Goal: Information Seeking & Learning: Find contact information

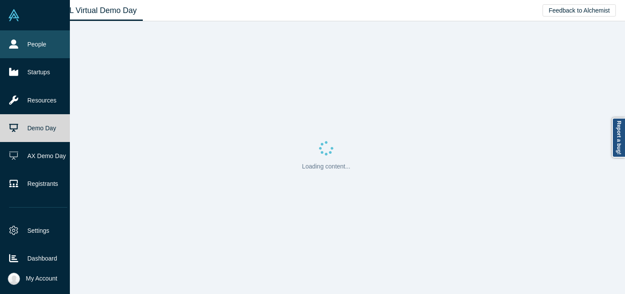
click at [20, 45] on link "People" at bounding box center [38, 44] width 76 height 28
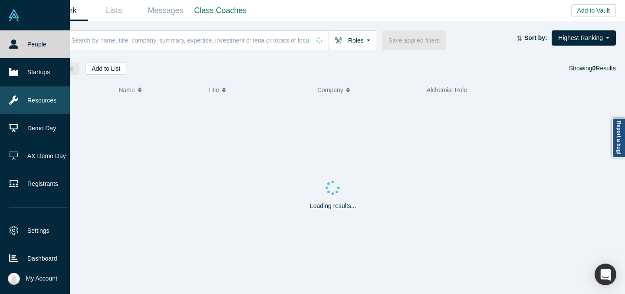
click at [52, 96] on link "Resources" at bounding box center [38, 100] width 76 height 28
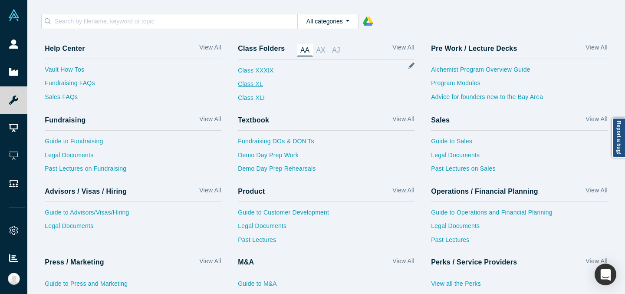
click at [261, 87] on link "Class XL" at bounding box center [256, 86] width 36 height 14
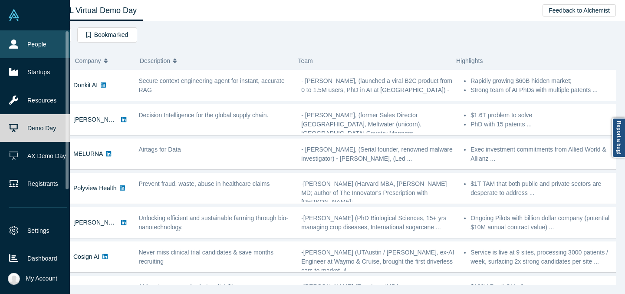
click at [13, 42] on icon at bounding box center [13, 44] width 9 height 9
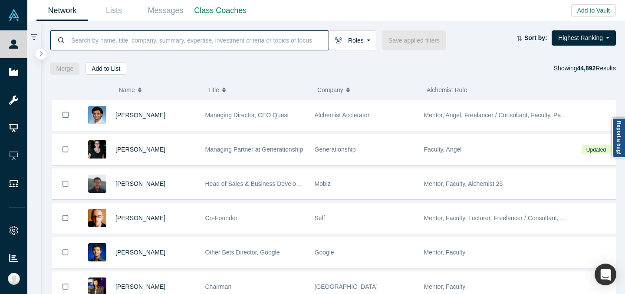
click at [212, 41] on input at bounding box center [199, 40] width 258 height 20
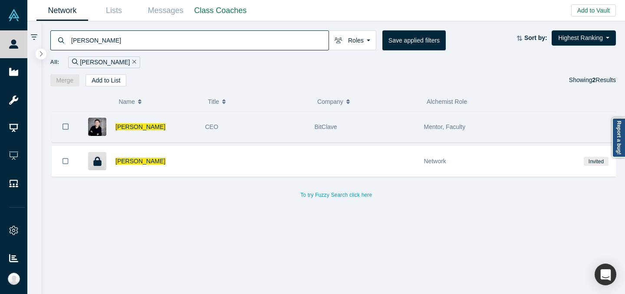
click at [283, 131] on div "CEO" at bounding box center [255, 127] width 100 height 30
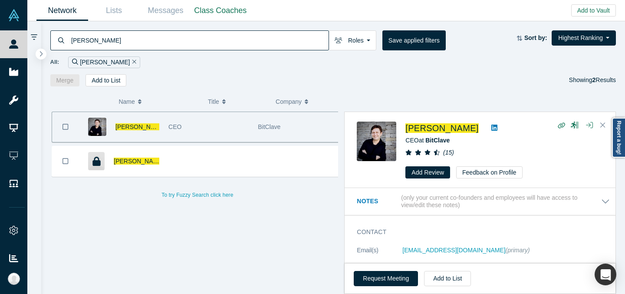
click at [168, 41] on input "alex bessonov" at bounding box center [199, 40] width 258 height 20
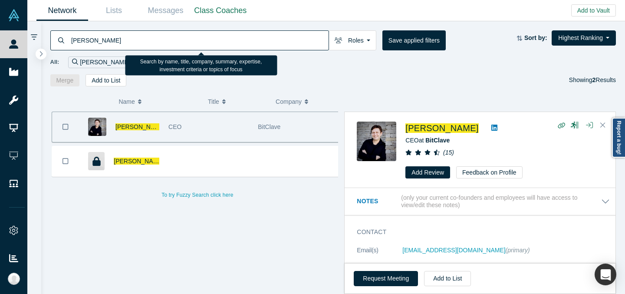
click at [168, 41] on input "alex bessonov" at bounding box center [199, 40] width 258 height 20
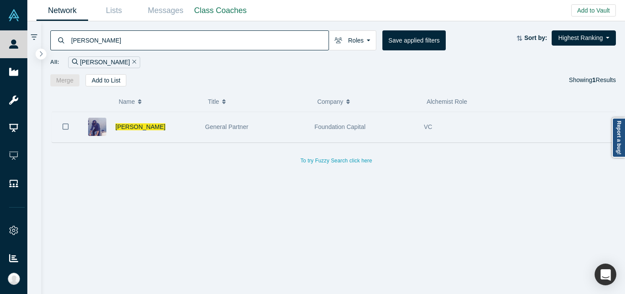
click at [294, 123] on div "General Partner" at bounding box center [255, 127] width 100 height 30
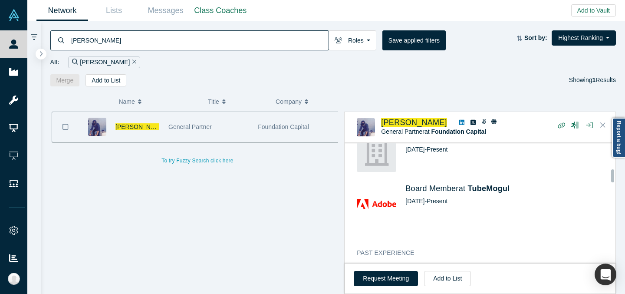
scroll to position [418, 0]
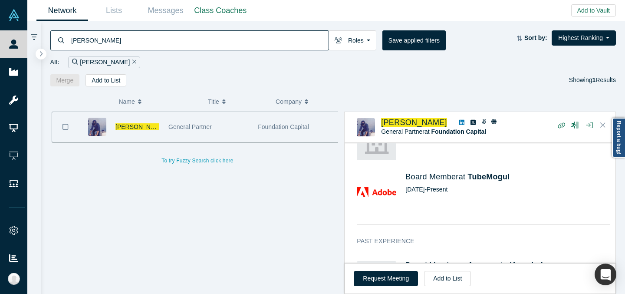
click at [243, 41] on input "ashu garg" at bounding box center [199, 40] width 258 height 20
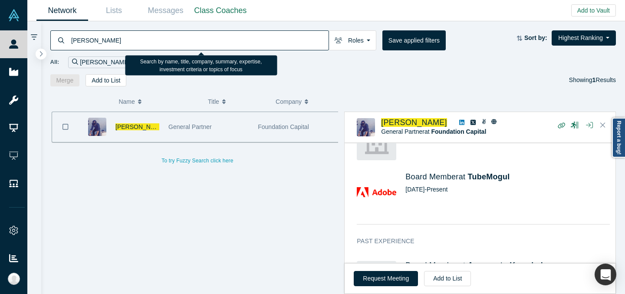
click at [243, 41] on input "ashu garg" at bounding box center [199, 40] width 258 height 20
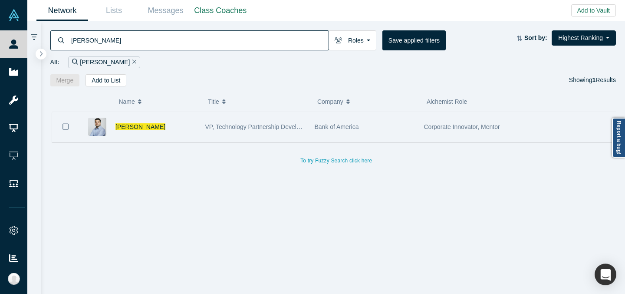
click at [344, 122] on div "Bank of America" at bounding box center [365, 127] width 100 height 30
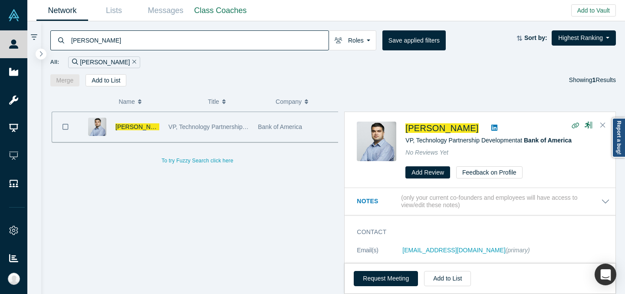
click at [210, 42] on input "asim murad" at bounding box center [199, 40] width 258 height 20
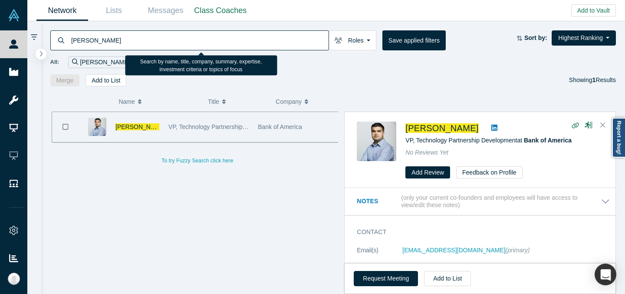
click at [210, 42] on input "asim murad" at bounding box center [199, 40] width 258 height 20
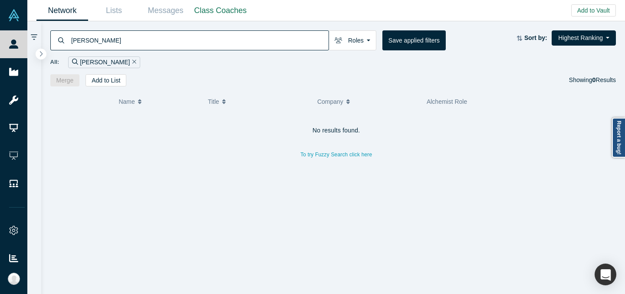
drag, startPoint x: 162, startPoint y: 42, endPoint x: 37, endPoint y: 43, distance: 124.2
click at [37, 43] on div "catherine ander Roles Founders Faculty Mentors Alumni Mentor Angels VCs Corpora…" at bounding box center [326, 157] width 598 height 273
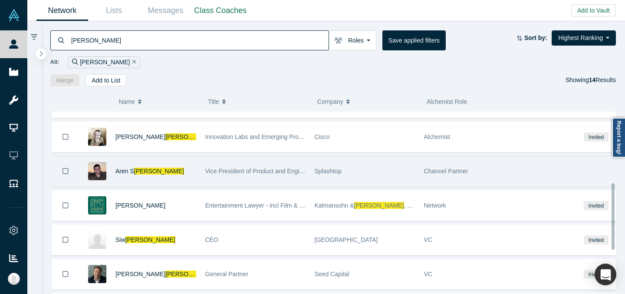
scroll to position [196, 0]
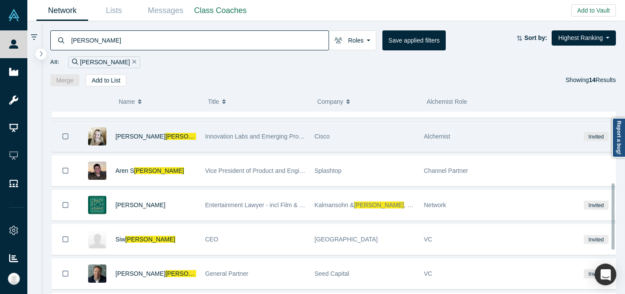
click at [193, 142] on div "Cathrine Andersen" at bounding box center [156, 137] width 81 height 30
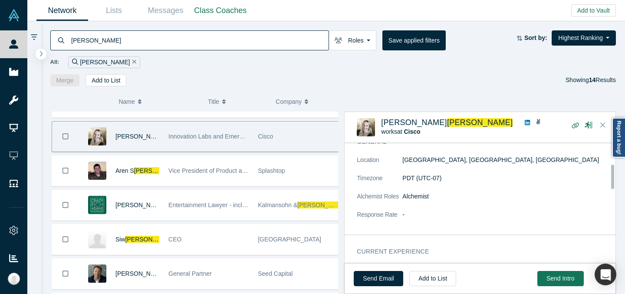
scroll to position [119, 0]
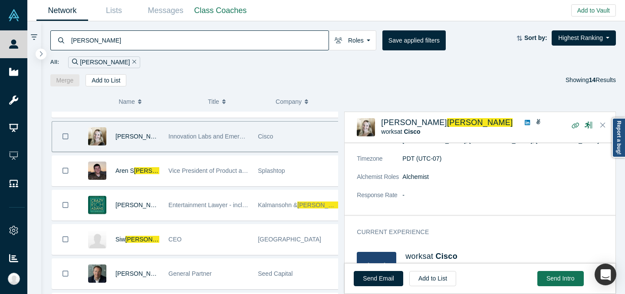
click at [256, 41] on input "andersen" at bounding box center [199, 40] width 258 height 20
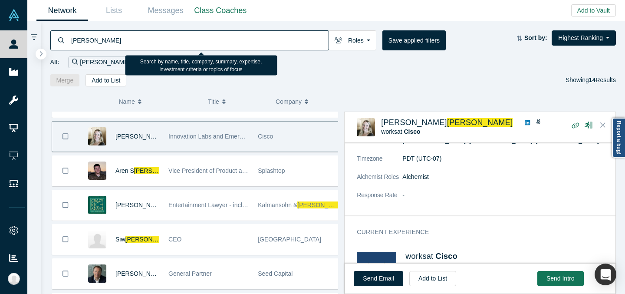
click at [256, 41] on input "andersen" at bounding box center [199, 40] width 258 height 20
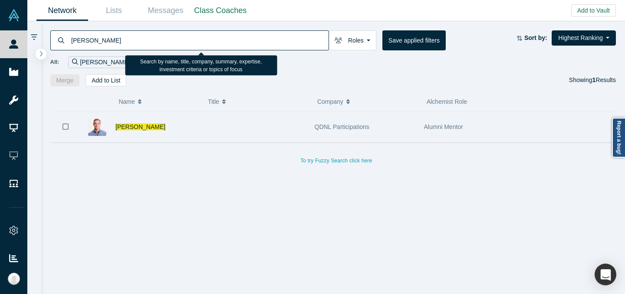
click at [327, 123] on span "QDNL Participations" at bounding box center [342, 126] width 55 height 7
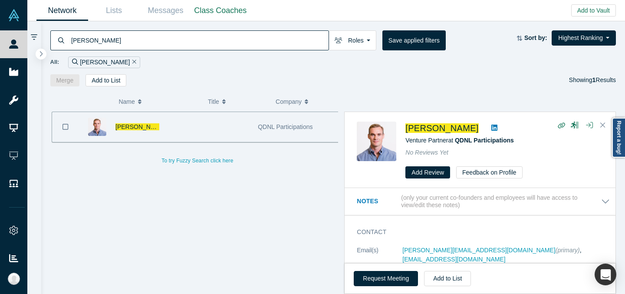
click at [265, 39] on input "chad rigetti" at bounding box center [199, 40] width 258 height 20
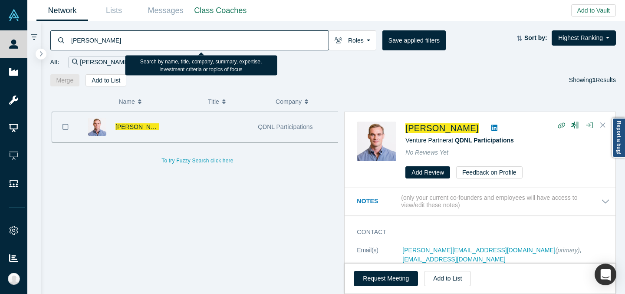
click at [265, 39] on input "chad rigetti" at bounding box center [199, 40] width 258 height 20
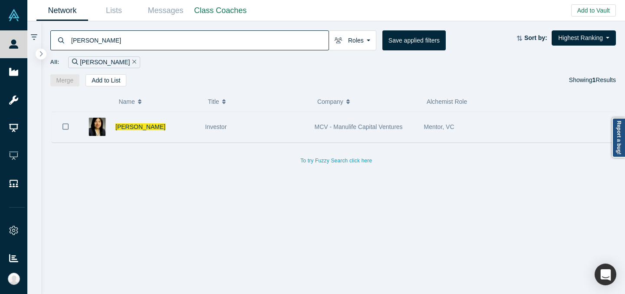
click at [369, 123] on span "MCV - Manulife Capital Ventures" at bounding box center [359, 126] width 88 height 7
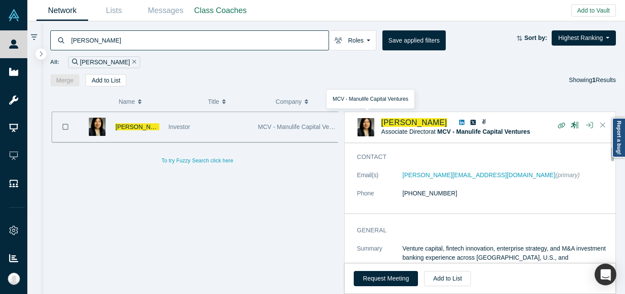
scroll to position [32, 0]
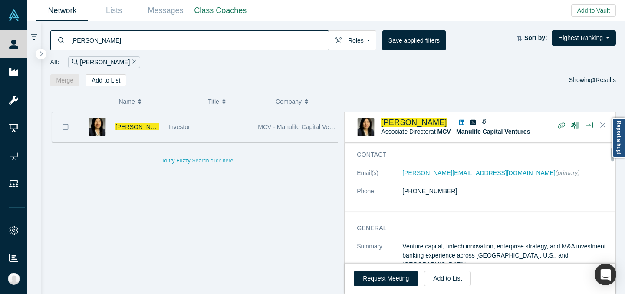
click at [99, 40] on input "cheryl cheung" at bounding box center [199, 40] width 258 height 20
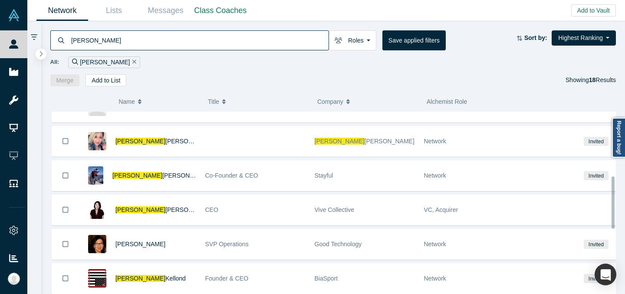
scroll to position [251, 0]
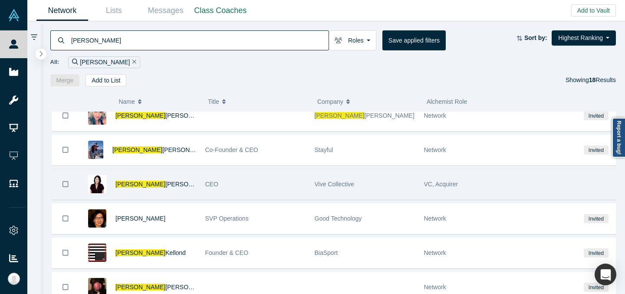
click at [221, 181] on div "CEO" at bounding box center [255, 184] width 100 height 30
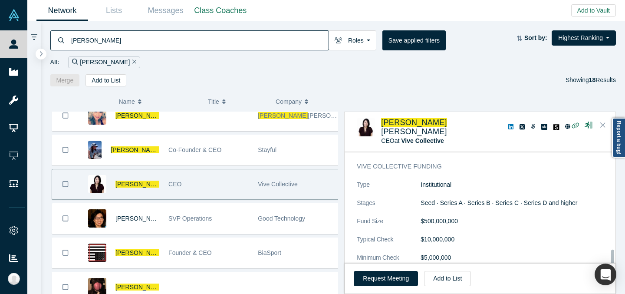
scroll to position [837, 0]
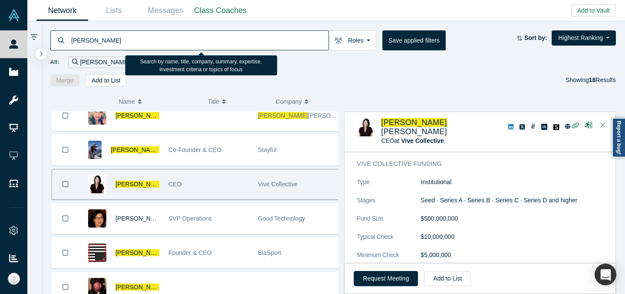
click at [234, 40] on input "cheryl" at bounding box center [199, 40] width 258 height 20
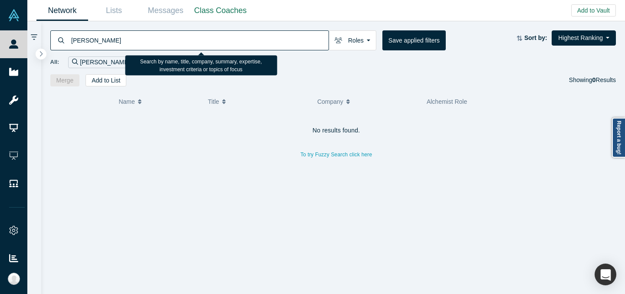
drag, startPoint x: 123, startPoint y: 40, endPoint x: 39, endPoint y: 38, distance: 84.3
click at [42, 38] on div "chris gale Roles Founders Faculty Mentors Alumni Mentor Angels VCs Corporate In…" at bounding box center [333, 53] width 585 height 65
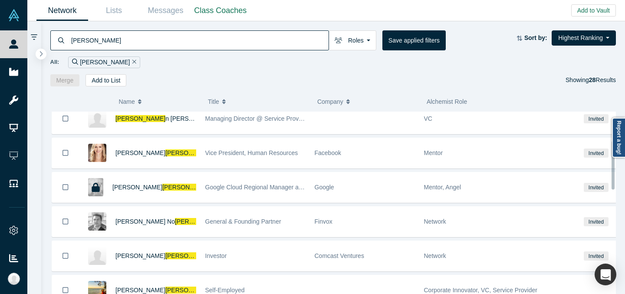
scroll to position [146, 0]
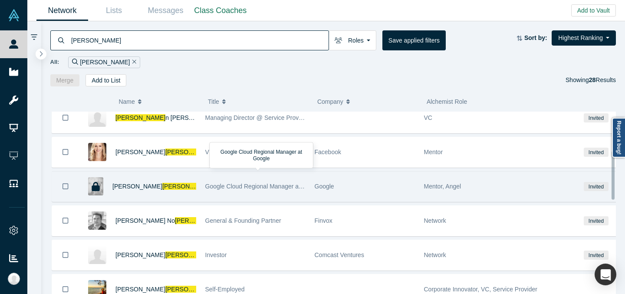
click at [244, 185] on span "Google Cloud Regional Manager at Google" at bounding box center [263, 186] width 117 height 7
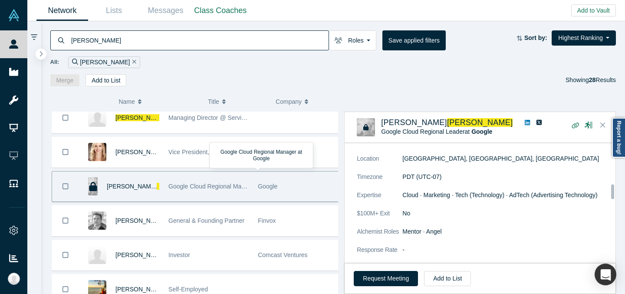
scroll to position [342, 0]
click at [196, 45] on input "gale" at bounding box center [199, 40] width 258 height 20
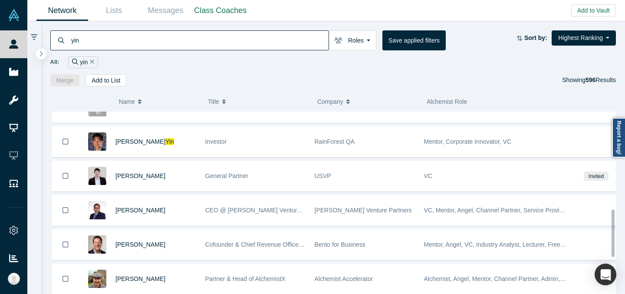
scroll to position [357, 0]
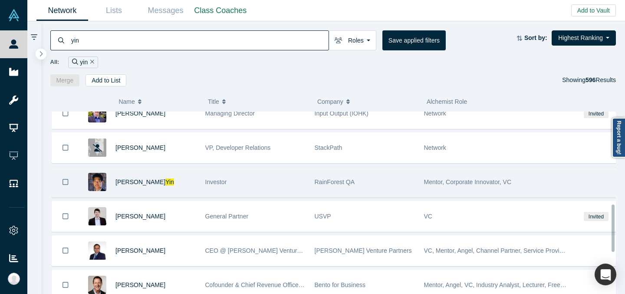
click at [275, 182] on div "Investor" at bounding box center [255, 182] width 100 height 30
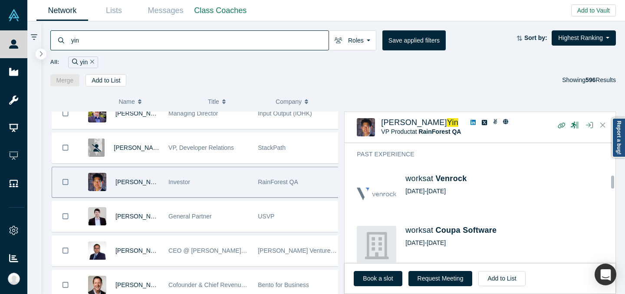
scroll to position [407, 0]
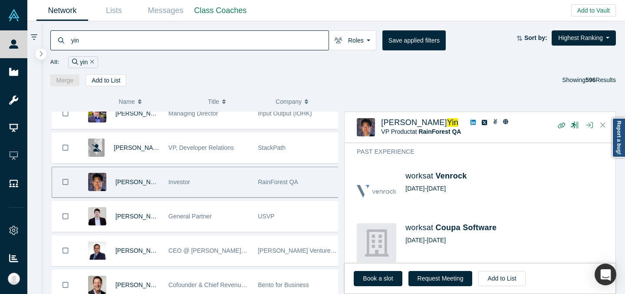
click at [241, 44] on input "yin" at bounding box center [199, 40] width 258 height 20
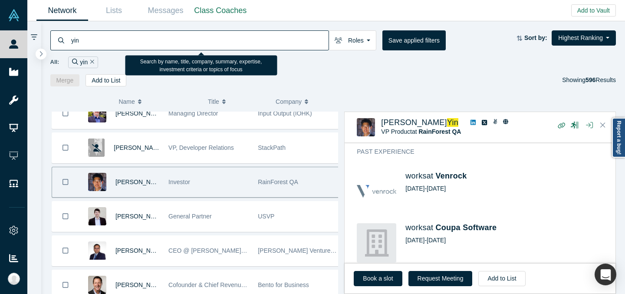
click at [241, 44] on input "yin" at bounding box center [199, 40] width 258 height 20
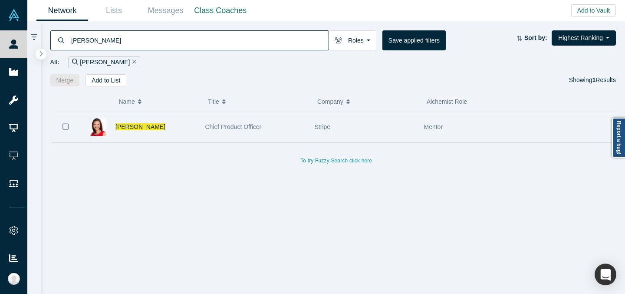
click at [281, 128] on div "Chief Product Officer" at bounding box center [255, 127] width 100 height 30
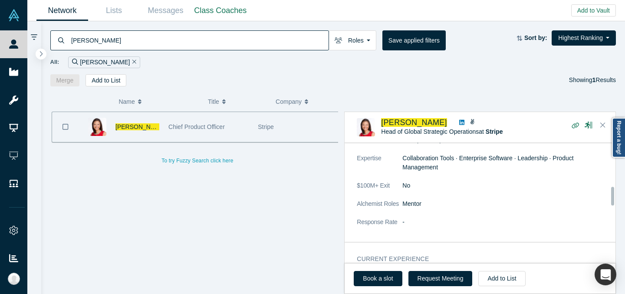
scroll to position [286, 0]
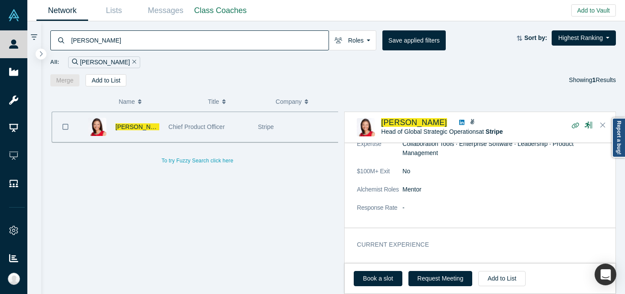
click at [214, 36] on input "clara liang" at bounding box center [199, 40] width 258 height 20
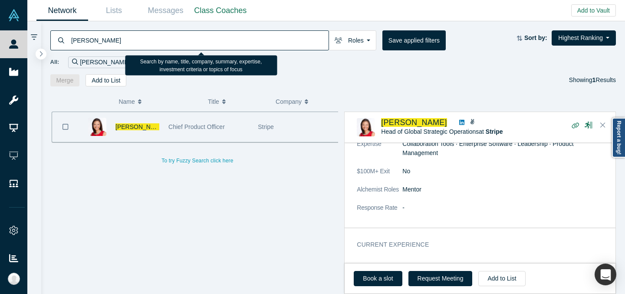
click at [214, 36] on input "clara liang" at bounding box center [199, 40] width 258 height 20
paste input "Dafina Toncheva"
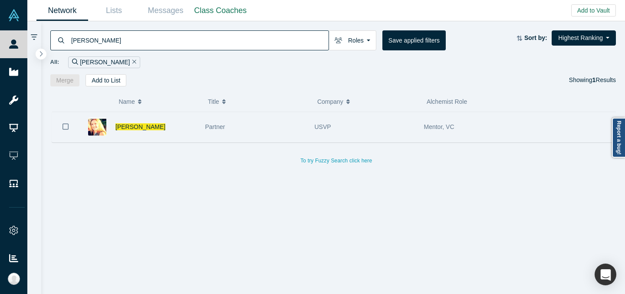
click at [301, 126] on div "Partner" at bounding box center [255, 127] width 100 height 30
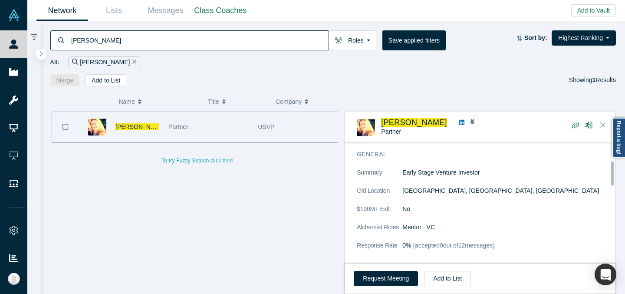
scroll to position [122, 0]
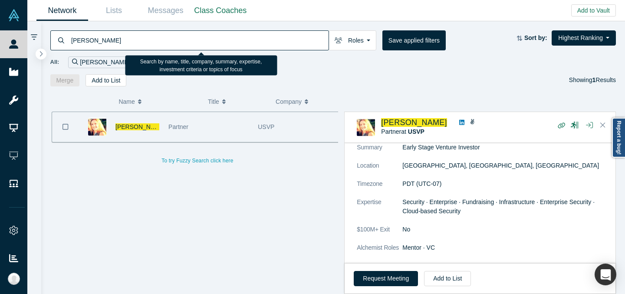
click at [205, 42] on input "Dafina Toncheva" at bounding box center [199, 40] width 258 height 20
paste input "niel Johnson"
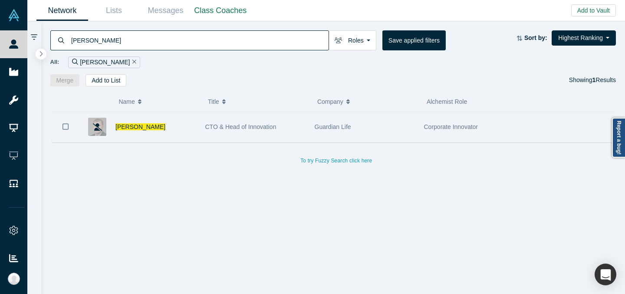
click at [333, 122] on div "Guardian Life" at bounding box center [365, 127] width 100 height 30
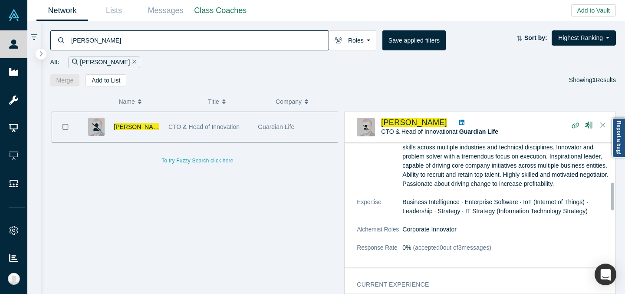
scroll to position [215, 0]
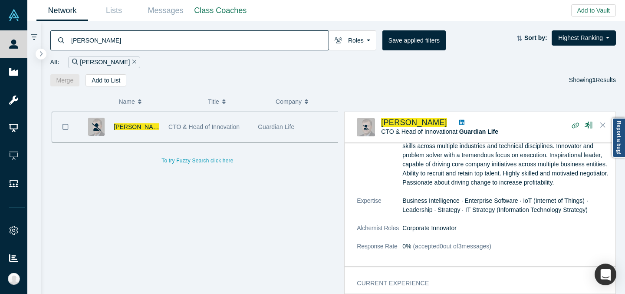
click at [238, 30] on input "Daniel Johnson" at bounding box center [199, 40] width 258 height 20
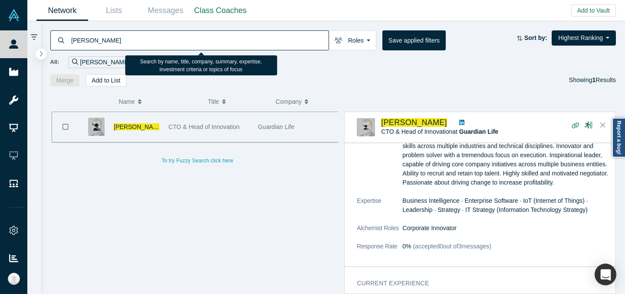
click at [238, 30] on input "Daniel Johnson" at bounding box center [199, 40] width 258 height 20
paste input "onald Tucker"
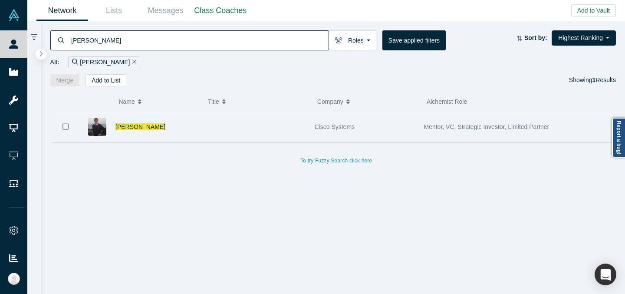
click at [382, 125] on div "Cisco Systems" at bounding box center [365, 127] width 100 height 30
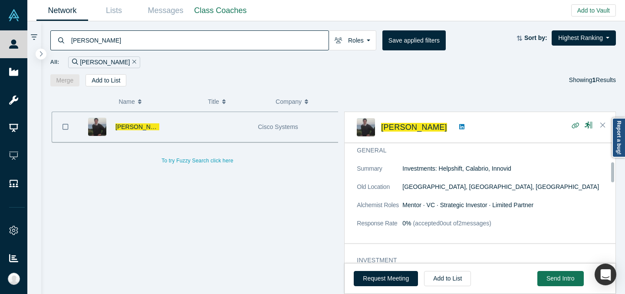
scroll to position [113, 0]
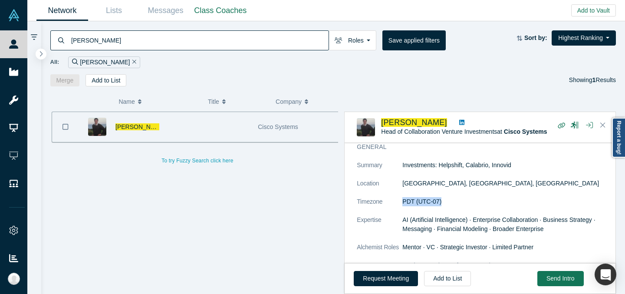
drag, startPoint x: 409, startPoint y: 201, endPoint x: 511, endPoint y: 201, distance: 102.1
click at [511, 201] on dd "PDT (UTC-07)" at bounding box center [507, 201] width 208 height 9
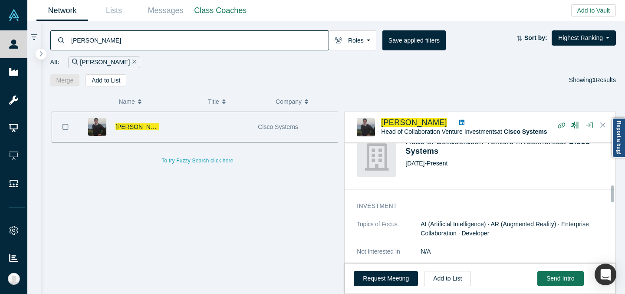
scroll to position [314, 0]
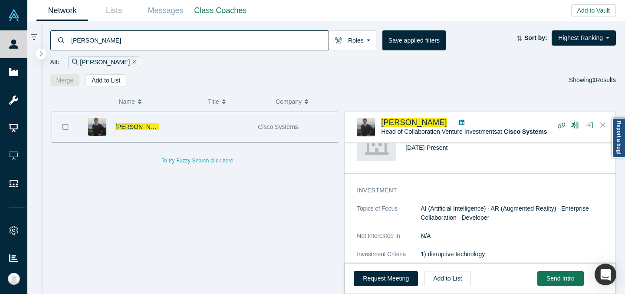
click at [235, 49] on input "Donald Tucker" at bounding box center [199, 40] width 258 height 20
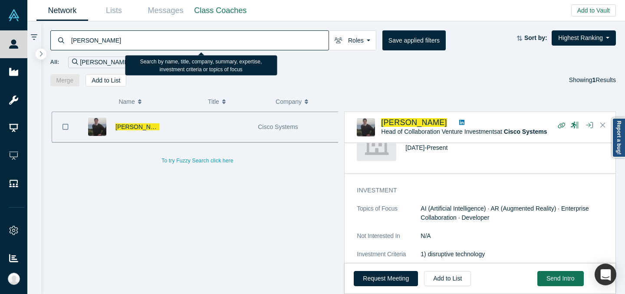
click at [235, 49] on input "Donald Tucker" at bounding box center [199, 40] width 258 height 20
paste input "ug Davis"
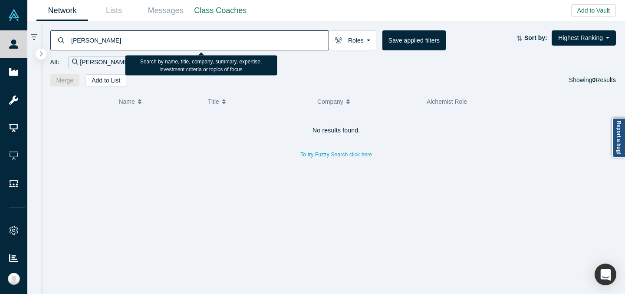
drag, startPoint x: 89, startPoint y: 41, endPoint x: 40, endPoint y: 41, distance: 48.6
click at [40, 41] on div "Doug Davis Roles Founders Faculty Mentors Alumni Mentor Angels VCs Corporate In…" at bounding box center [326, 157] width 598 height 273
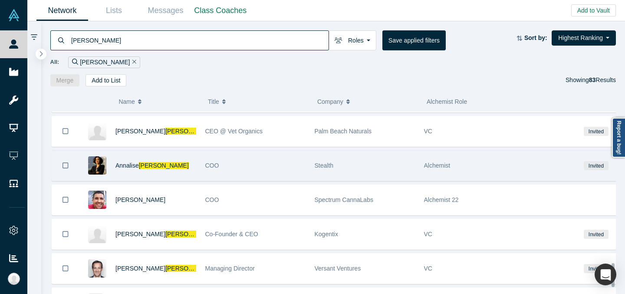
scroll to position [1204, 0]
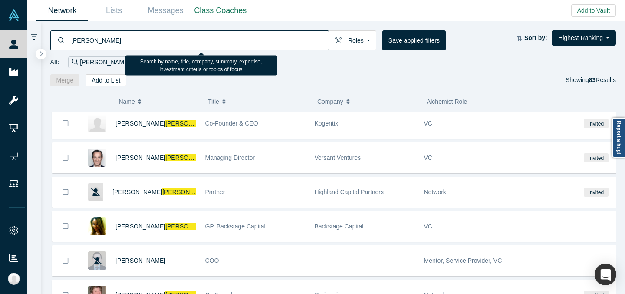
click at [200, 40] on input "Davis" at bounding box center [199, 40] width 258 height 20
click at [200, 41] on input "Davis" at bounding box center [199, 40] width 258 height 20
paste input "Elaine Wherry"
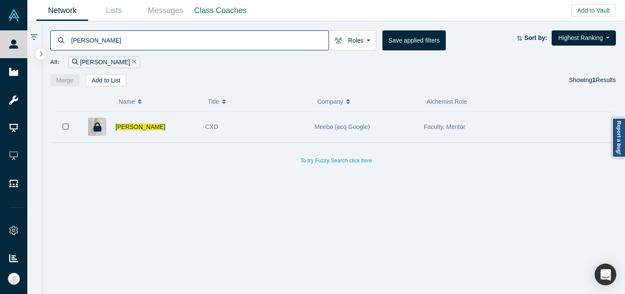
click at [312, 117] on div "Meebo (acq Google)" at bounding box center [364, 127] width 109 height 30
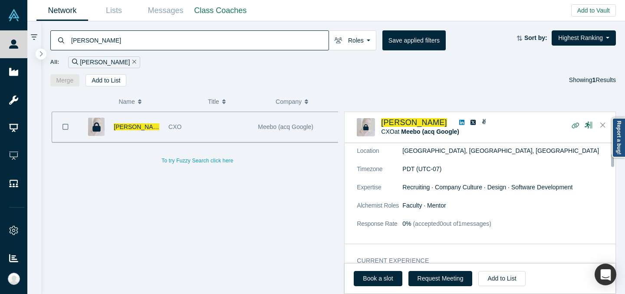
scroll to position [296, 0]
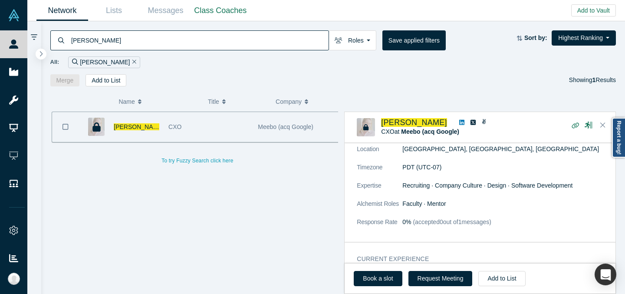
click at [237, 37] on input "Elaine Wherry" at bounding box center [199, 40] width 258 height 20
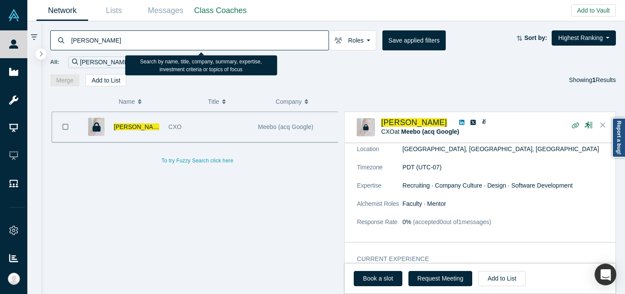
click at [237, 37] on input "Elaine Wherry" at bounding box center [199, 40] width 258 height 20
paste input "mna Ghariani"
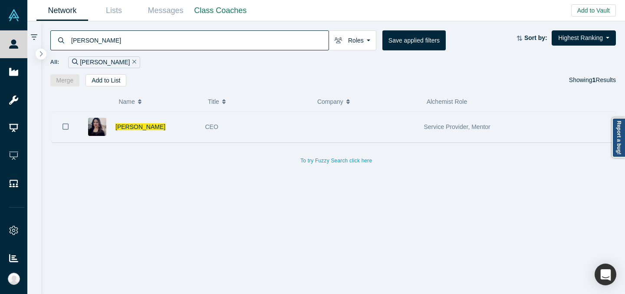
click at [265, 132] on div "CEO" at bounding box center [255, 127] width 100 height 30
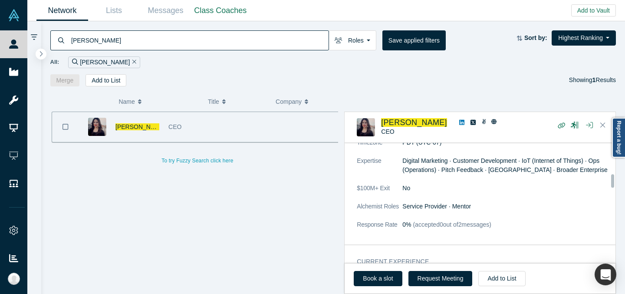
scroll to position [299, 0]
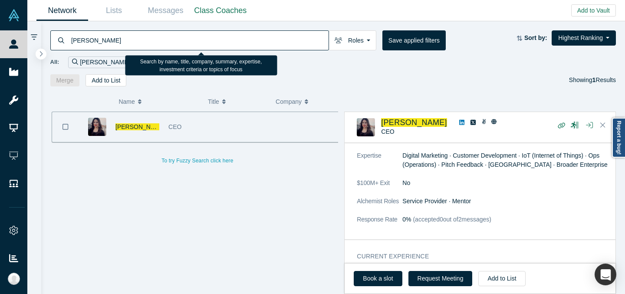
click at [260, 38] on input "Emna Ghariani" at bounding box center [199, 40] width 258 height 20
paste input "rnest Rolfson"
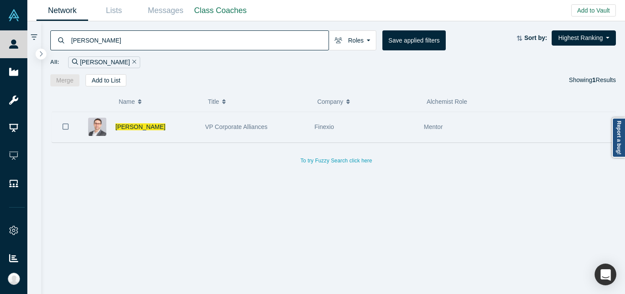
click at [310, 138] on div "Finexio" at bounding box center [364, 127] width 109 height 30
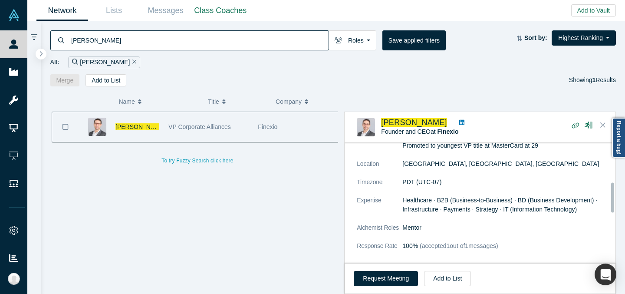
scroll to position [158, 0]
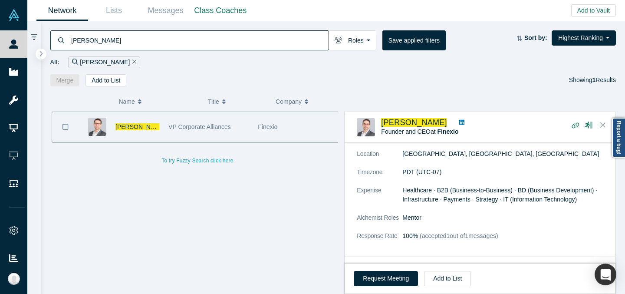
click at [244, 41] on input "Ernest Rolfson" at bounding box center [199, 40] width 258 height 20
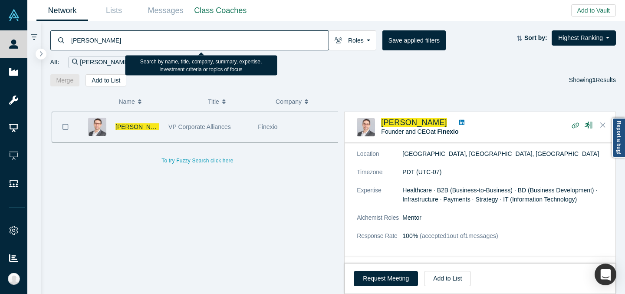
click at [244, 41] on input "Ernest Rolfson" at bounding box center [199, 40] width 258 height 20
paste input "than Prater"
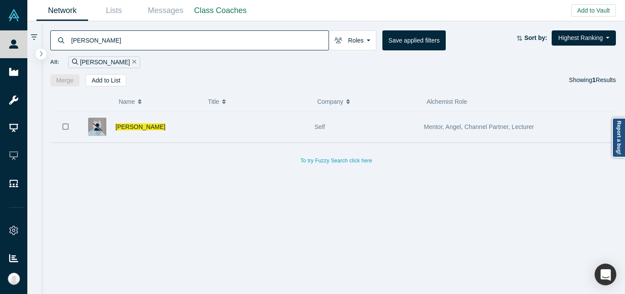
click at [279, 123] on div at bounding box center [255, 127] width 109 height 30
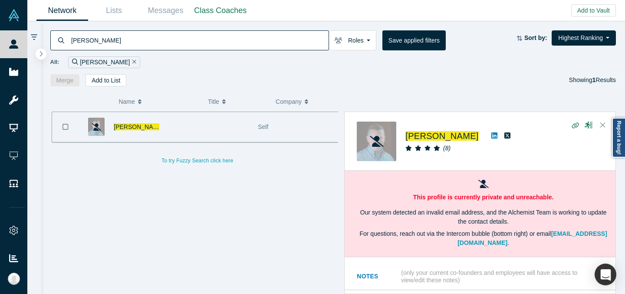
click at [417, 213] on p "Our system detected an invalid email address, and the Alchemist Team is working…" at bounding box center [483, 217] width 253 height 18
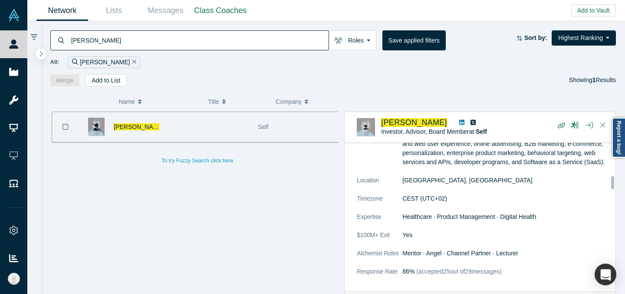
scroll to position [489, 0]
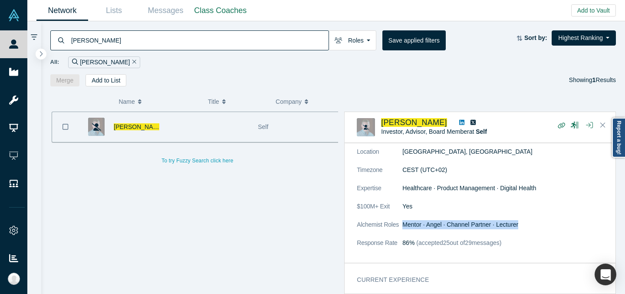
drag, startPoint x: 403, startPoint y: 225, endPoint x: 523, endPoint y: 223, distance: 119.4
click at [523, 223] on dd "Mentor · Angel · Channel Partner · Lecturer" at bounding box center [507, 224] width 208 height 9
copy dd "Mentor · Angel · Channel Partner · Lecturer"
click at [240, 40] on input "Ethan Prater" at bounding box center [199, 40] width 258 height 20
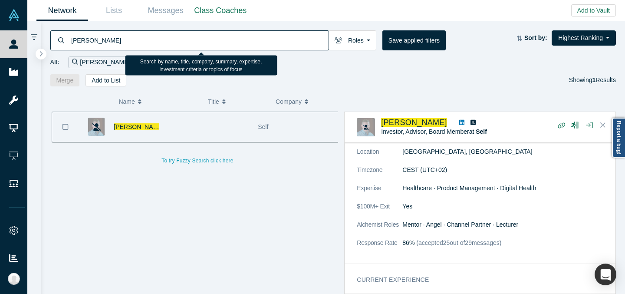
click at [240, 40] on input "Ethan Prater" at bounding box center [199, 40] width 258 height 20
paste input "Gabor Angeli"
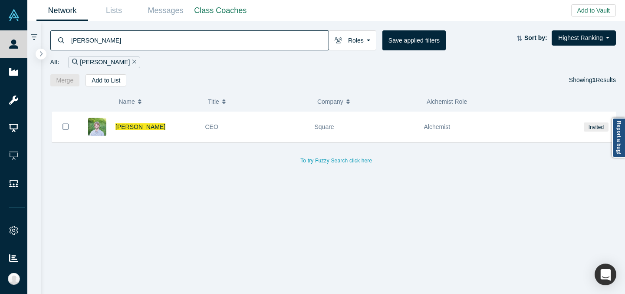
click at [304, 102] on button "Title" at bounding box center [258, 102] width 100 height 18
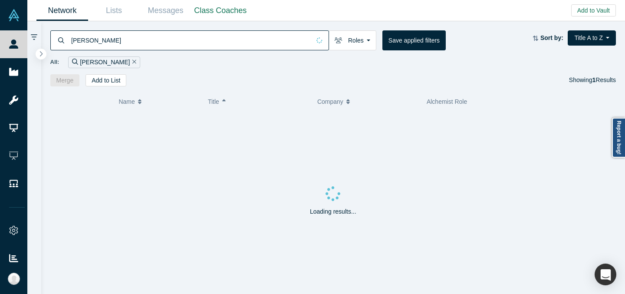
click at [325, 97] on span "Company" at bounding box center [330, 102] width 26 height 18
click at [299, 99] on button "Title" at bounding box center [258, 102] width 100 height 18
click at [132, 99] on span "Name" at bounding box center [127, 102] width 16 height 18
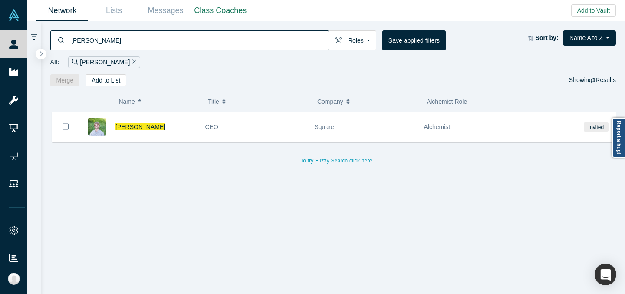
click at [132, 99] on span "Name" at bounding box center [127, 102] width 16 height 18
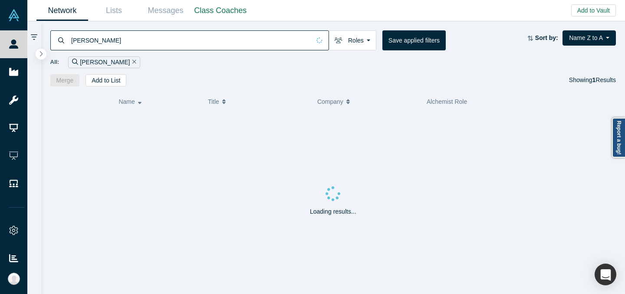
click at [132, 99] on span "Name" at bounding box center [127, 102] width 16 height 18
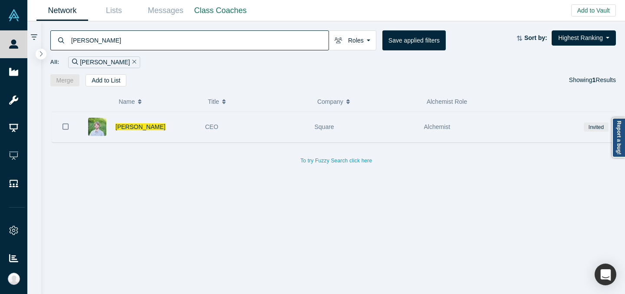
click at [289, 133] on div "CEO" at bounding box center [255, 127] width 100 height 30
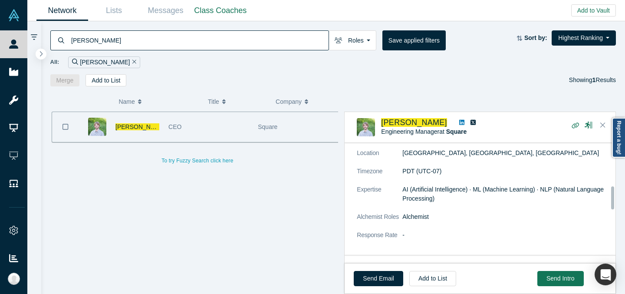
scroll to position [227, 0]
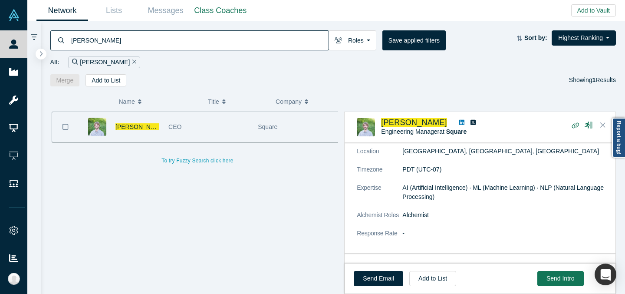
click at [460, 122] on icon at bounding box center [462, 122] width 5 height 5
click at [204, 37] on input "Gabor Angeli" at bounding box center [199, 40] width 258 height 20
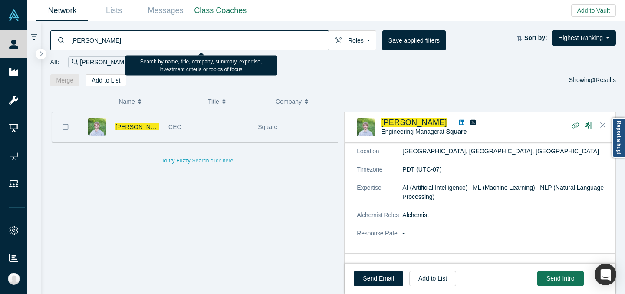
click at [205, 37] on input "Gabor Angeli" at bounding box center [199, 40] width 258 height 20
paste input "ry Swart"
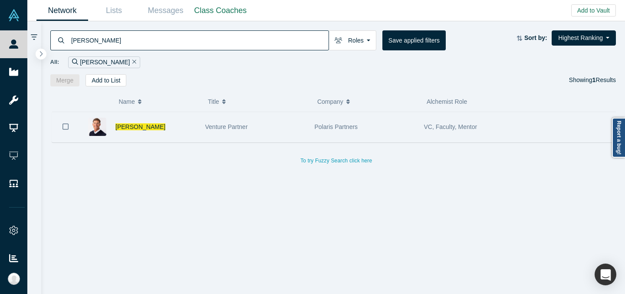
click at [283, 126] on div "Venture Partner" at bounding box center [255, 127] width 100 height 30
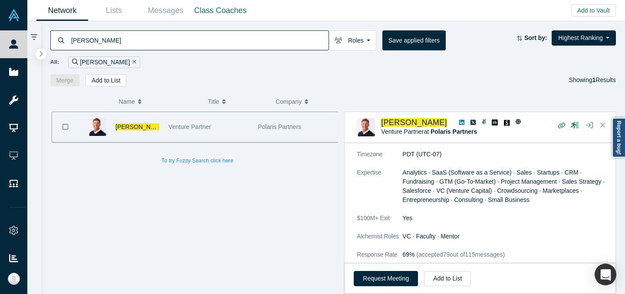
scroll to position [315, 0]
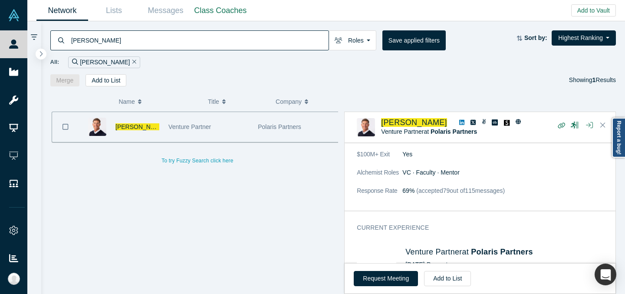
click at [255, 44] on input "Gary Swart" at bounding box center [199, 40] width 258 height 20
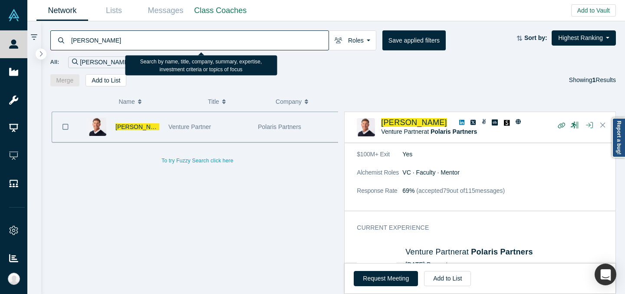
click at [255, 44] on input "Gary Swart" at bounding box center [199, 40] width 258 height 20
paste input "retchen DeKnikker"
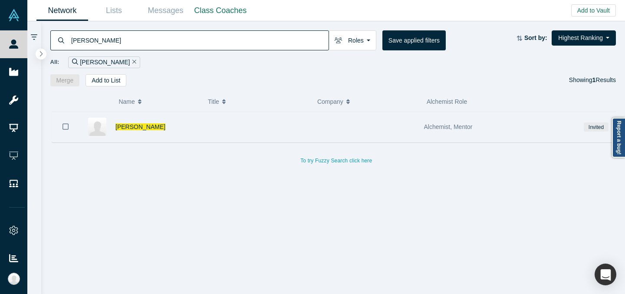
click at [397, 132] on div at bounding box center [364, 127] width 109 height 30
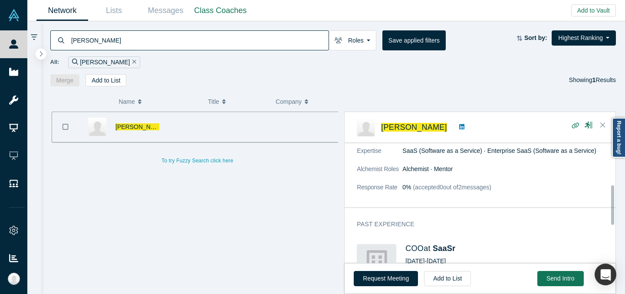
scroll to position [136, 0]
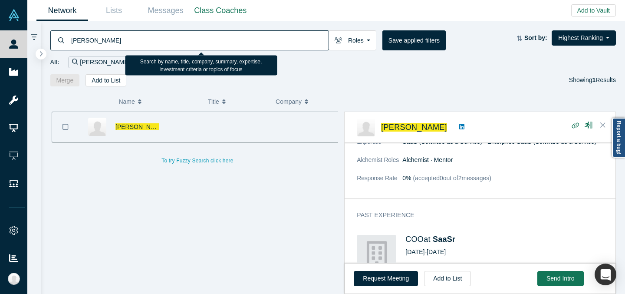
click at [200, 42] on input "Gretchen DeKnikker" at bounding box center [199, 40] width 258 height 20
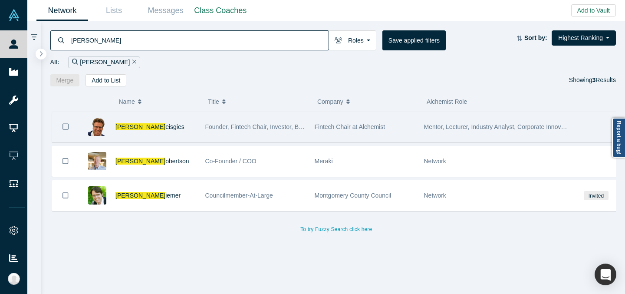
click at [187, 132] on div "Hans R eisgies" at bounding box center [156, 127] width 81 height 30
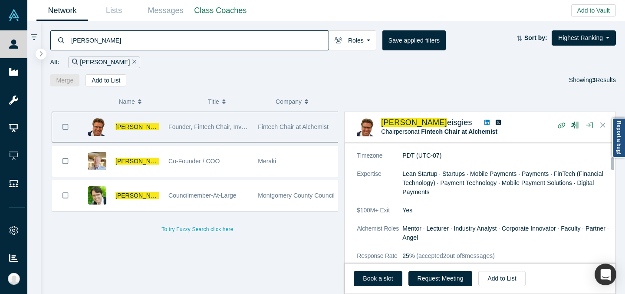
scroll to position [293, 0]
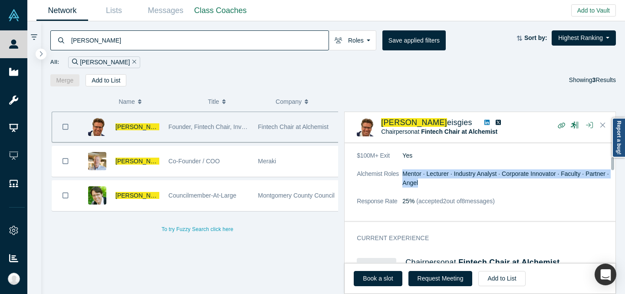
drag, startPoint x: 403, startPoint y: 173, endPoint x: 449, endPoint y: 186, distance: 47.0
click at [449, 186] on dd "Mentor · Lecturer · Industry Analyst · Corporate Innovator · Faculty · Partner …" at bounding box center [507, 178] width 208 height 18
copy dd "Mentor · Lecturer · Industry Analyst · Corporate Innovator · Faculty · Partner …"
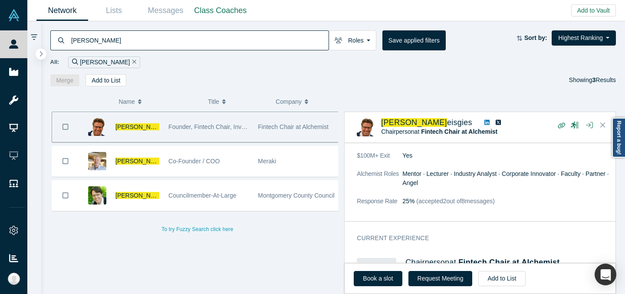
click at [274, 54] on div "All: hans r" at bounding box center [333, 59] width 566 height 18
click at [279, 45] on input "hans r" at bounding box center [199, 40] width 258 height 20
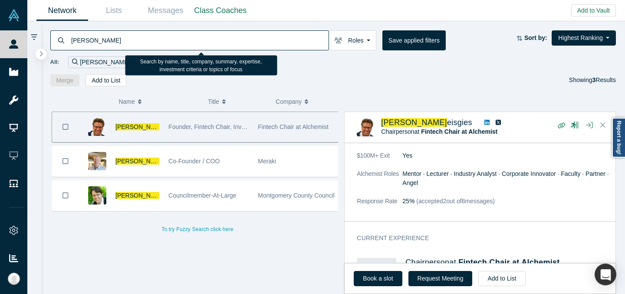
click at [279, 45] on input "hans r" at bounding box center [199, 40] width 258 height 20
paste input "JC Simbana"
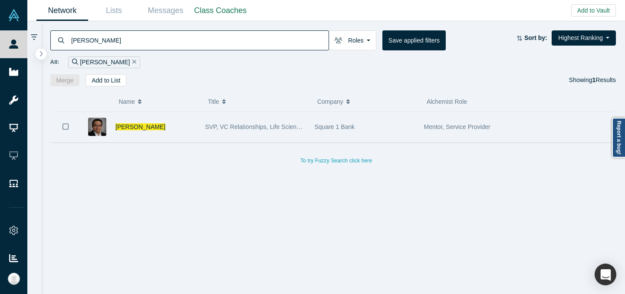
click at [342, 130] on div "Square 1 Bank" at bounding box center [365, 127] width 100 height 30
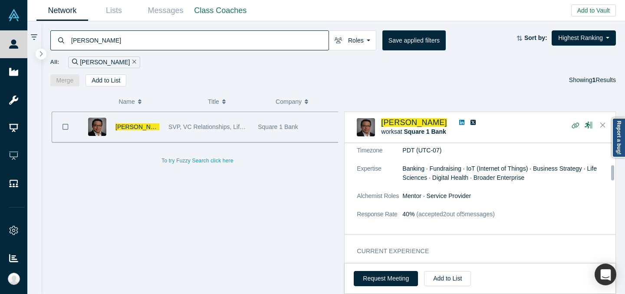
scroll to position [176, 0]
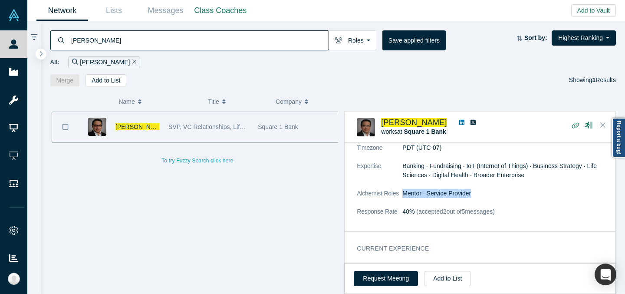
drag, startPoint x: 403, startPoint y: 193, endPoint x: 478, endPoint y: 193, distance: 74.7
click at [478, 193] on dd "Mentor · Service Provider" at bounding box center [507, 193] width 208 height 9
copy dd "Mentor · Service Provider"
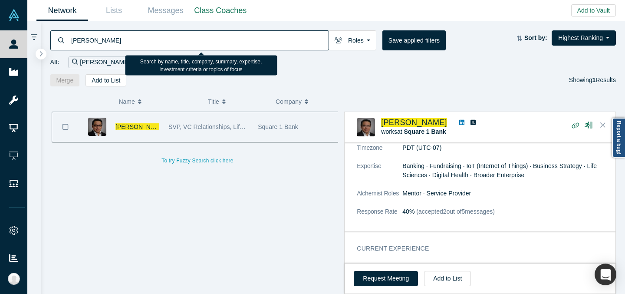
drag, startPoint x: 202, startPoint y: 39, endPoint x: 64, endPoint y: 37, distance: 137.2
click at [64, 39] on div "JC Simbana" at bounding box center [189, 40] width 279 height 20
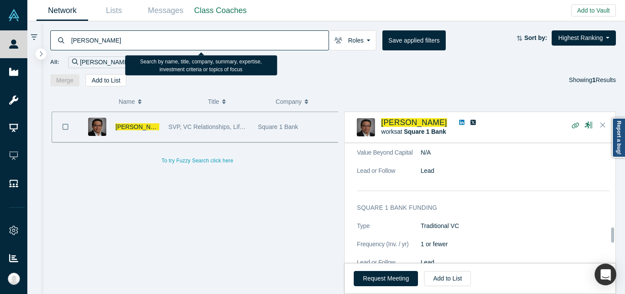
scroll to position [684, 0]
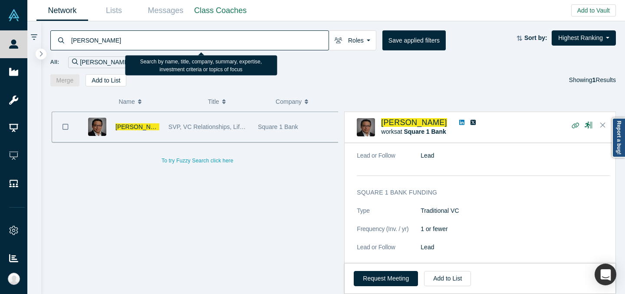
click at [173, 44] on input "JC Simbana" at bounding box center [199, 40] width 258 height 20
paste input "ared Harwayne-Gidansky"
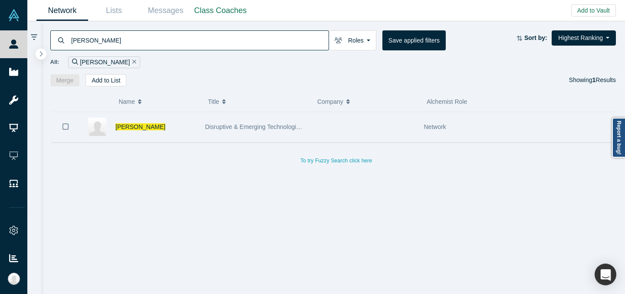
click at [255, 123] on span "Disruptive & Emerging Technologies Group Lead" at bounding box center [270, 126] width 131 height 7
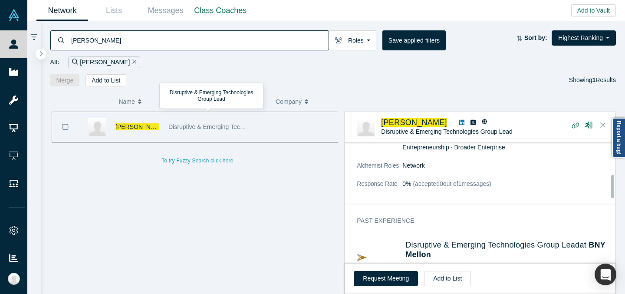
scroll to position [143, 0]
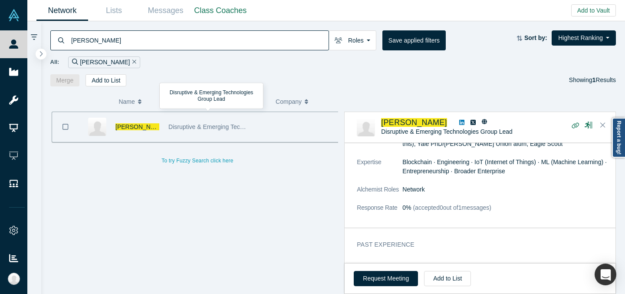
click at [214, 45] on input "Jared Harwayne-Gidansky" at bounding box center [199, 40] width 258 height 20
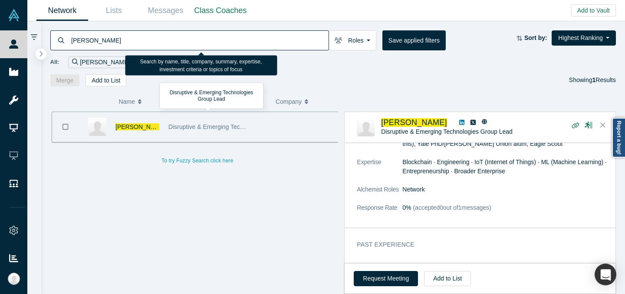
paste input "y Onda"
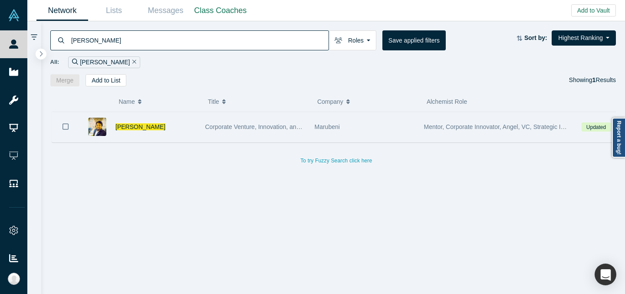
click at [369, 135] on div "Marubeni" at bounding box center [365, 127] width 100 height 30
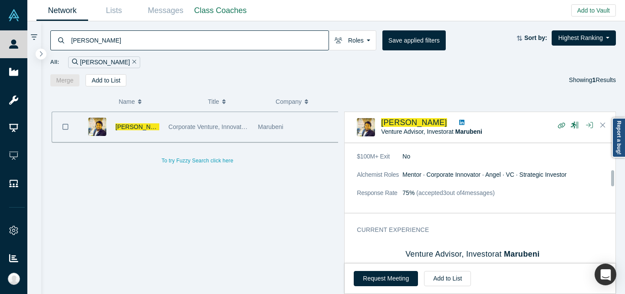
scroll to position [209, 0]
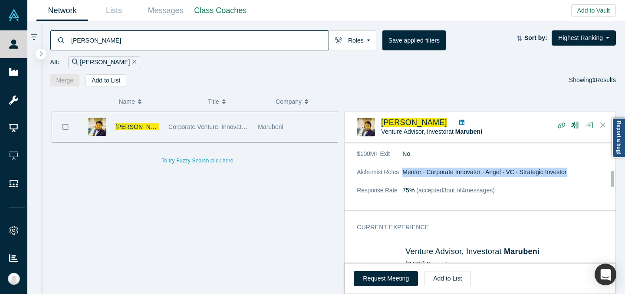
drag, startPoint x: 403, startPoint y: 172, endPoint x: 569, endPoint y: 175, distance: 165.9
click at [569, 175] on dd "Mentor · Corporate Innovator · Angel · VC · Strategic Investor" at bounding box center [507, 172] width 208 height 9
copy dd "Mentor · Corporate Innovator · Angel · VC · Strategic Investor"
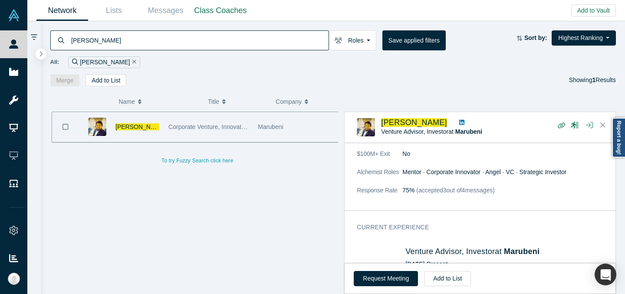
click at [238, 34] on input "Jay Onda" at bounding box center [199, 40] width 258 height 20
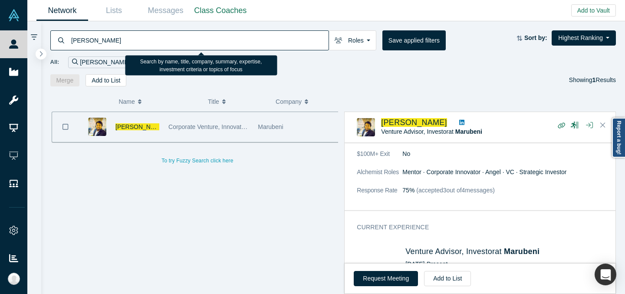
click at [238, 34] on input "Jay Onda" at bounding box center [199, 40] width 258 height 20
paste input "onathan Ballon"
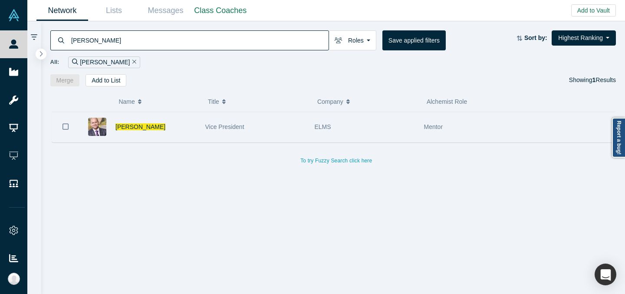
click at [344, 127] on div "ELMS" at bounding box center [365, 127] width 100 height 30
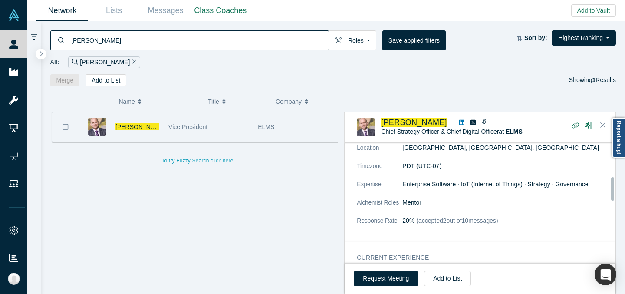
scroll to position [177, 0]
click at [258, 46] on input "Jonathan Ballon" at bounding box center [199, 40] width 258 height 20
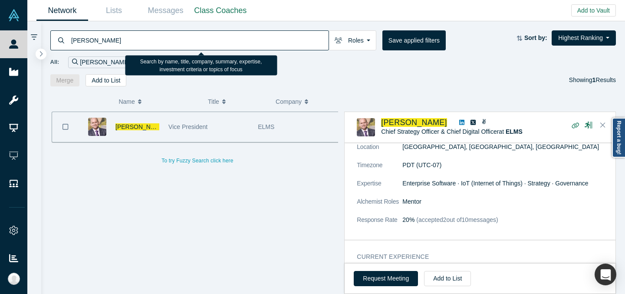
click at [258, 47] on input "Jonathan Ballon" at bounding box center [199, 40] width 258 height 20
paste input "shua Wise"
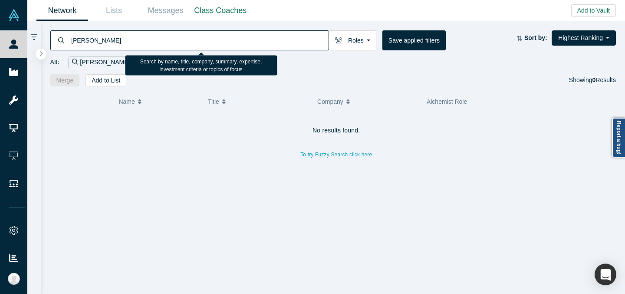
click at [90, 43] on input "Joshua Wise" at bounding box center [199, 40] width 258 height 20
type input "Josh Wise"
click at [30, 40] on div "Josh Wise Roles Founders Faculty Mentors Alumni Mentor Angels VCs Corporate Inn…" at bounding box center [326, 157] width 598 height 273
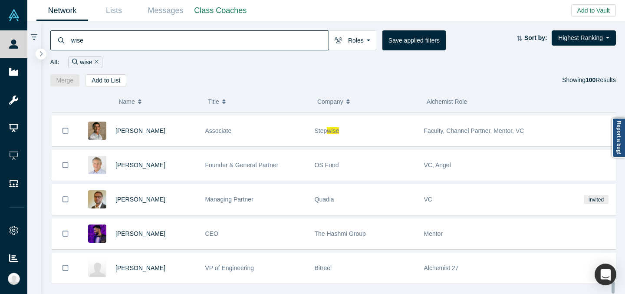
scroll to position [3269, 0]
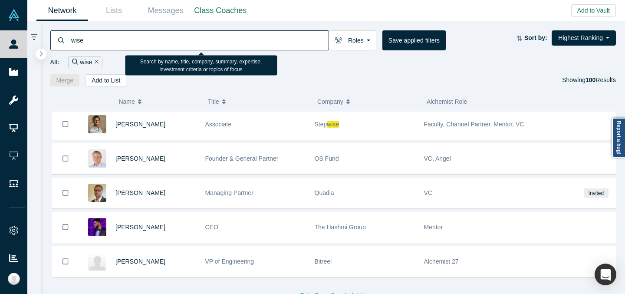
click at [301, 40] on input "wise" at bounding box center [199, 40] width 258 height 20
paste input "Julian Gay"
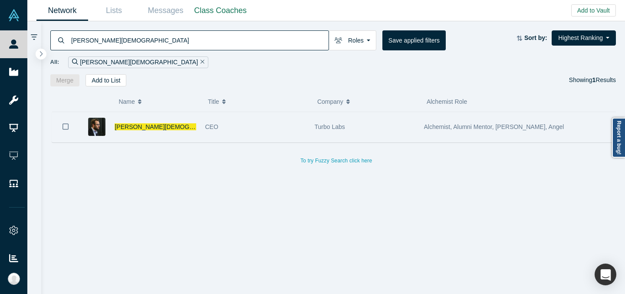
click at [357, 133] on div "Turbo Labs" at bounding box center [365, 127] width 100 height 30
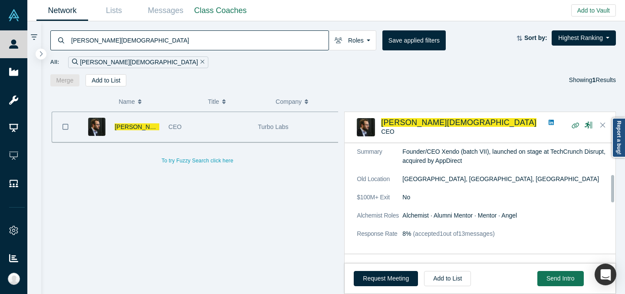
scroll to position [139, 0]
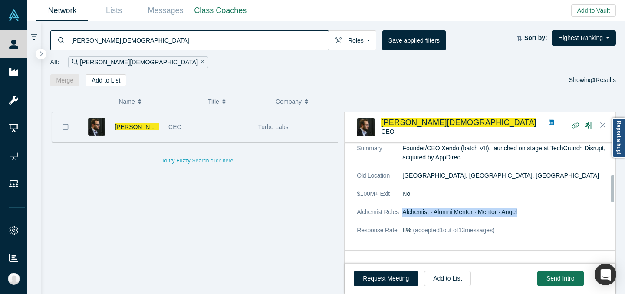
click at [524, 201] on dl "Summary Founder/CEO Xendo (batch VII), launched on stage at TechCrunch Disrupt,…" at bounding box center [483, 194] width 253 height 100
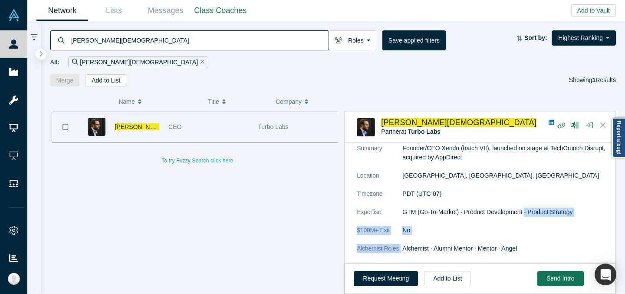
copy dl "· Product Strategy $100M+ Exit No Alchemist Roles"
click at [453, 249] on dl "Summary Founder/CEO Xendo (batch VII), launched on stage at TechCrunch Disrupt,…" at bounding box center [483, 212] width 253 height 137
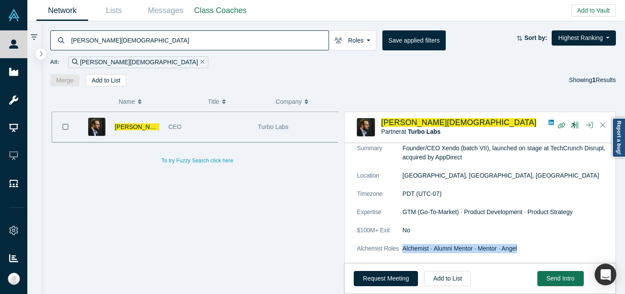
drag, startPoint x: 403, startPoint y: 238, endPoint x: 530, endPoint y: 238, distance: 126.4
click at [530, 244] on dd "Alchemist · Alumni Mentor · Mentor · Angel" at bounding box center [507, 248] width 208 height 9
copy dd "Alchemist · Alumni Mentor · Mentor · Angel"
click at [284, 41] on input "Julian Gay" at bounding box center [199, 40] width 258 height 20
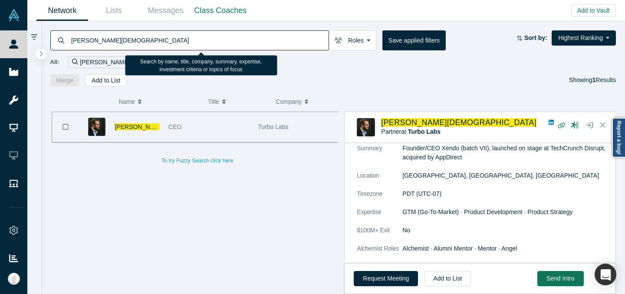
click at [284, 41] on input "Julian Gay" at bounding box center [199, 40] width 258 height 20
paste input "Kevin McCarth"
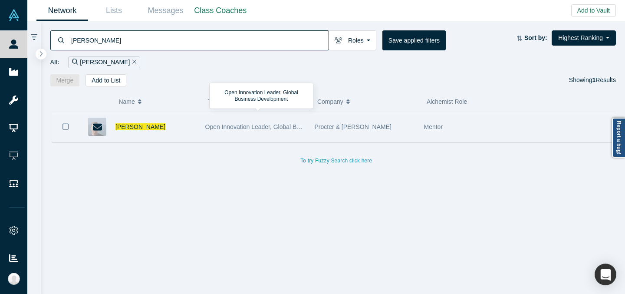
click at [311, 122] on div "Procter & Gamble" at bounding box center [364, 127] width 109 height 30
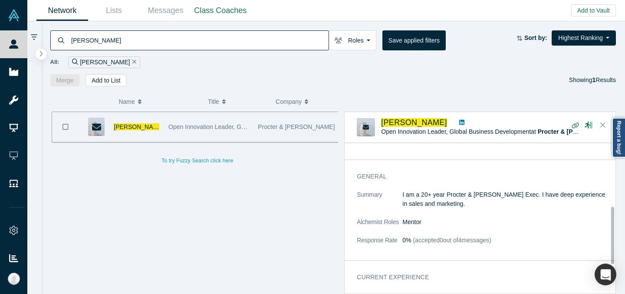
scroll to position [168, 0]
click at [221, 43] on input "Kevin McCarthy" at bounding box center [199, 40] width 258 height 20
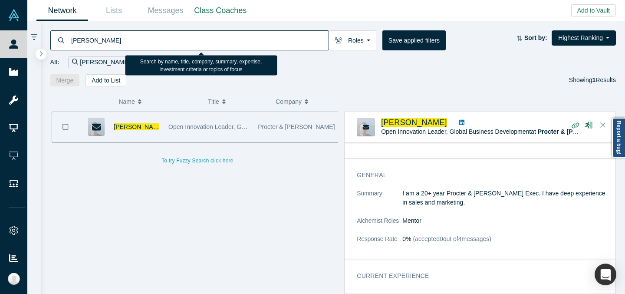
click at [221, 43] on input "Kevin McCarthy" at bounding box center [199, 40] width 258 height 20
paste input "Ludovic Copere"
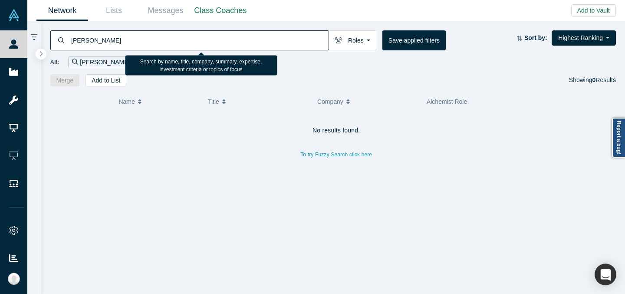
click at [229, 38] on input "Ludovic Copere" at bounding box center [199, 40] width 258 height 20
paste input "Maciej Kranz"
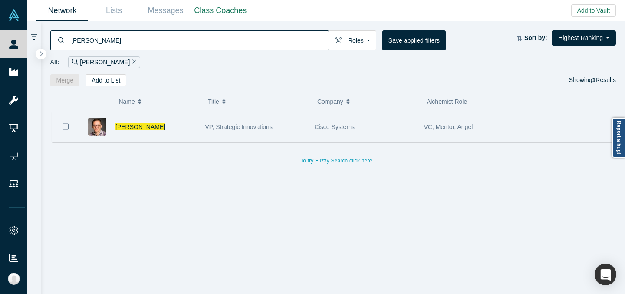
click at [275, 128] on div "VP, Strategic Innovations" at bounding box center [255, 127] width 100 height 30
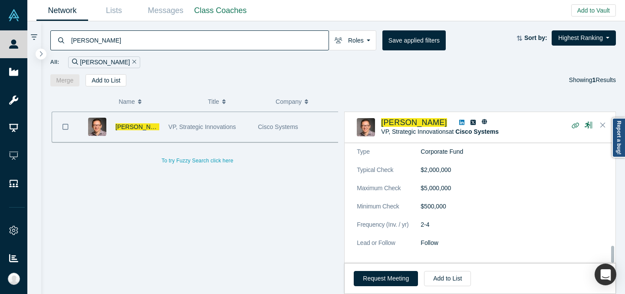
scroll to position [739, 0]
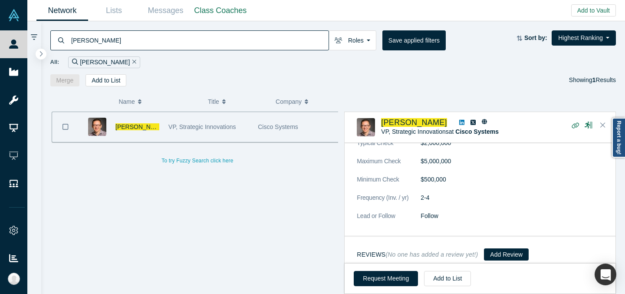
click at [243, 49] on input "Maciej Kranz" at bounding box center [199, 40] width 258 height 20
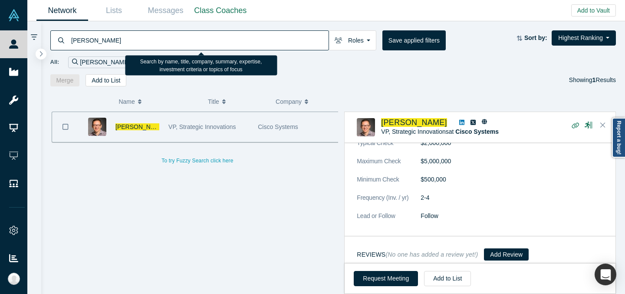
click at [243, 49] on input "Maciej Kranz" at bounding box center [199, 40] width 258 height 20
paste input "dhu Nutakki"
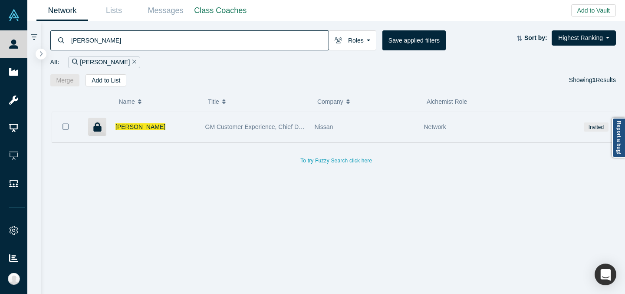
type input "Madhu Nutakki"
click at [376, 124] on div "Nissan" at bounding box center [365, 127] width 100 height 30
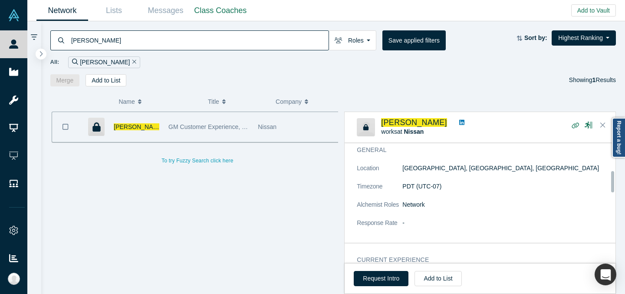
scroll to position [157, 0]
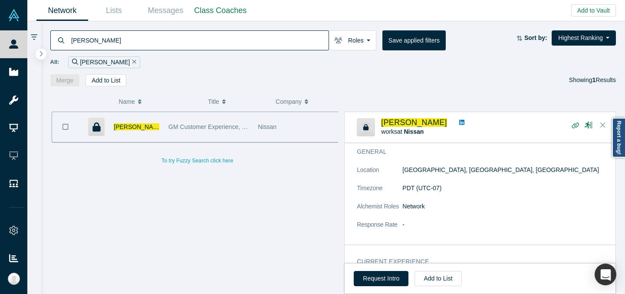
click at [227, 32] on input "Madhu Nutakki" at bounding box center [199, 40] width 258 height 20
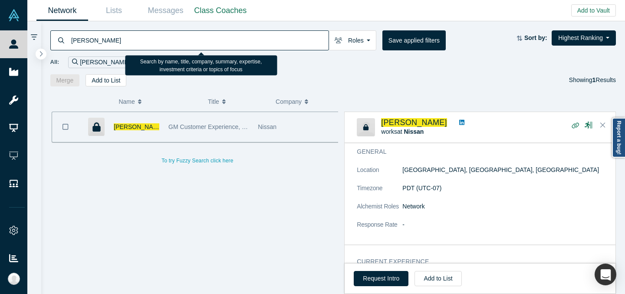
click at [227, 32] on input "Madhu Nutakki" at bounding box center [199, 40] width 258 height 20
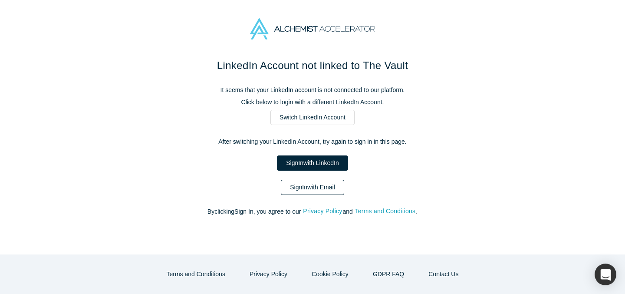
click at [319, 187] on link "Sign In with Email" at bounding box center [312, 187] width 63 height 15
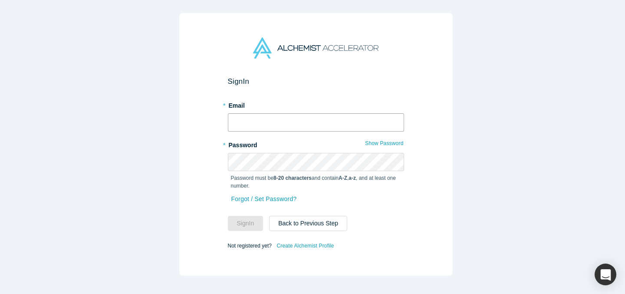
type input "ally@alchemistaccelerator.com"
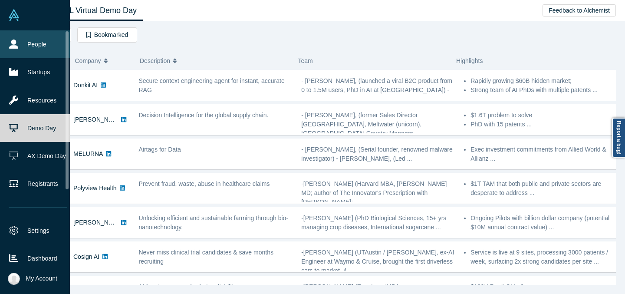
click at [13, 47] on icon at bounding box center [13, 44] width 9 height 9
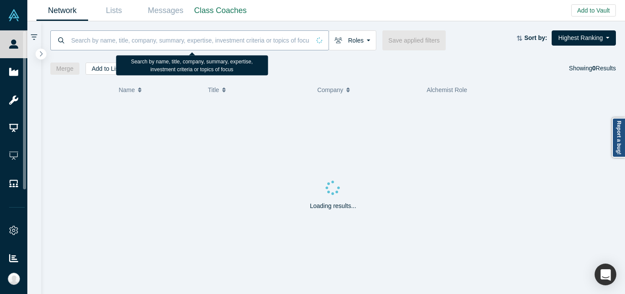
click at [181, 41] on input at bounding box center [190, 40] width 240 height 20
paste input "Melissa Miao"
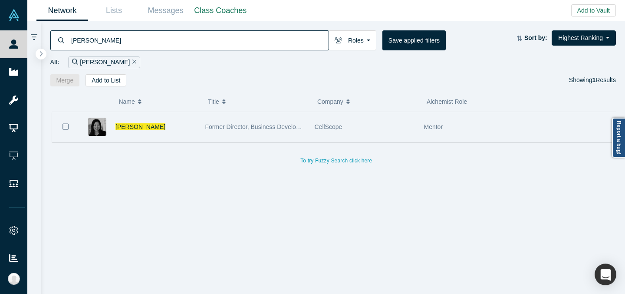
click at [309, 127] on div "Former Director, Business Development" at bounding box center [255, 127] width 109 height 30
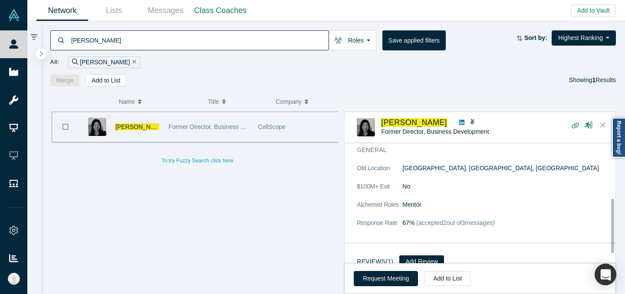
scroll to position [105, 0]
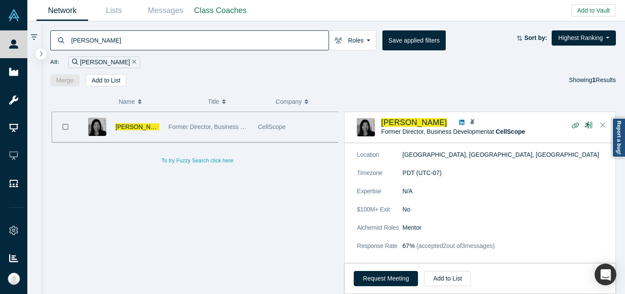
click at [301, 30] on div "Melissa Miao Roles Founders Faculty Mentors Alumni Mentor Angels VCs Corporate …" at bounding box center [333, 53] width 585 height 65
click at [301, 30] on input "Melissa Miao" at bounding box center [199, 40] width 258 height 20
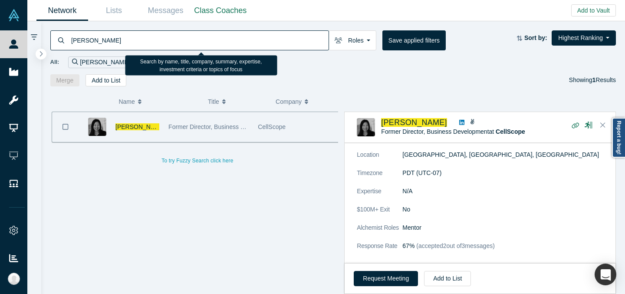
paste input "ichael Dolbec"
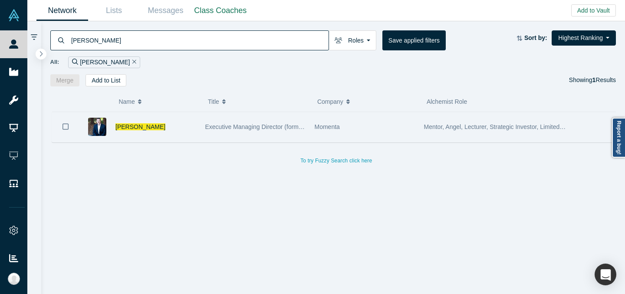
click at [350, 130] on div "Momenta" at bounding box center [365, 127] width 100 height 30
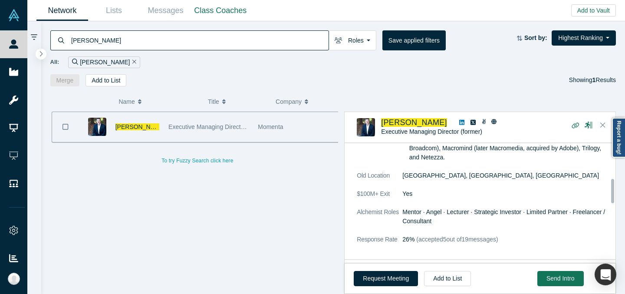
scroll to position [178, 0]
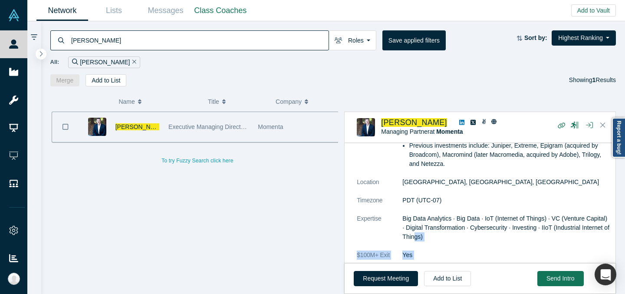
drag, startPoint x: 403, startPoint y: 209, endPoint x: 444, endPoint y: 231, distance: 46.8
click at [444, 231] on dl "Summary Current investments include: Predixion, Maana, Ayasdi, and Mocana. Expe…" at bounding box center [483, 210] width 253 height 210
click at [444, 231] on dd "Big Data Analytics · Big Data · IoT (Internet of Things) · VC (Venture Capital)…" at bounding box center [507, 227] width 208 height 27
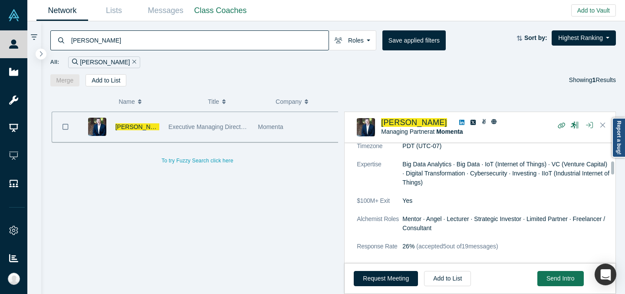
scroll to position [233, 0]
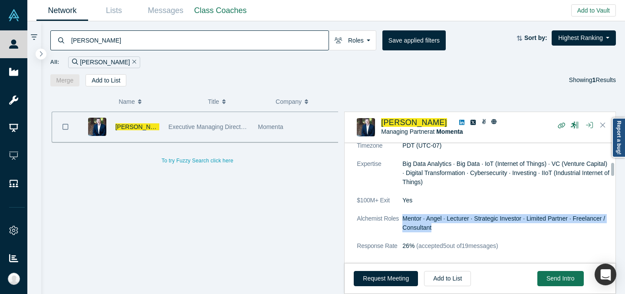
drag, startPoint x: 403, startPoint y: 210, endPoint x: 439, endPoint y: 221, distance: 36.9
click at [440, 222] on dd "Mentor · Angel · Lecturer · Strategic Investor · Limited Partner · Freelancer /…" at bounding box center [507, 223] width 208 height 18
copy dd "Mentor · Angel · Lecturer · Strategic Investor · Limited Partner · Freelancer /…"
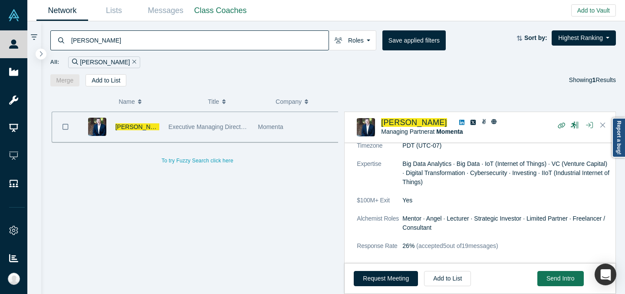
click at [199, 38] on input "Michael Dolbec" at bounding box center [199, 40] width 258 height 20
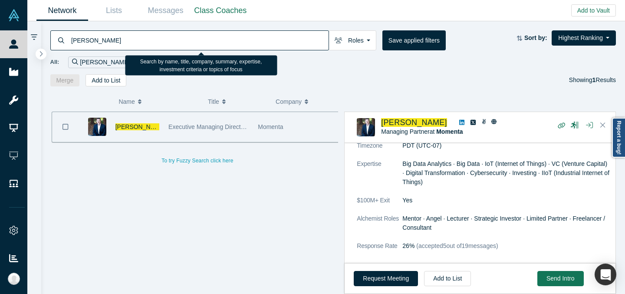
click at [199, 38] on input "Michael Dolbec" at bounding box center [199, 40] width 258 height 20
paste input "ke Olson"
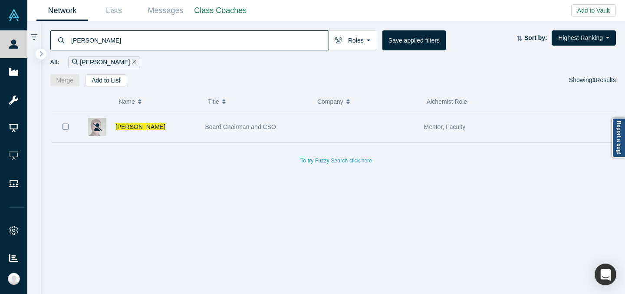
click at [317, 122] on div at bounding box center [364, 127] width 109 height 30
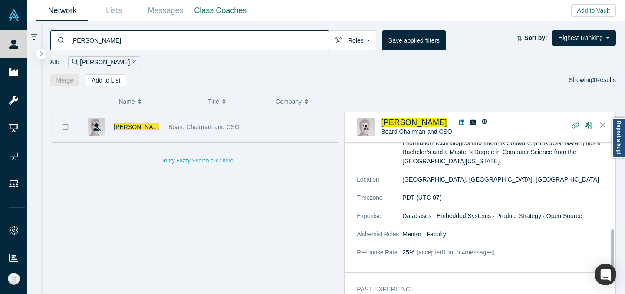
scroll to position [311, 0]
click at [253, 41] on input "Mike Olson" at bounding box center [199, 40] width 258 height 20
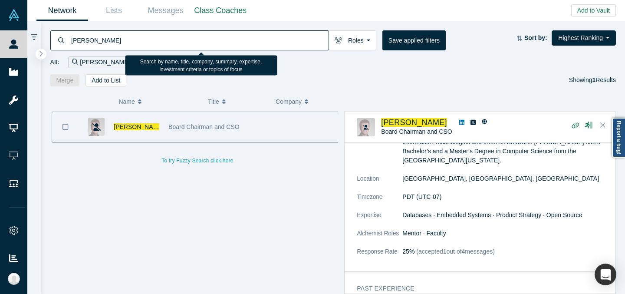
click at [253, 41] on input "Mike Olson" at bounding box center [199, 40] width 258 height 20
paste input "Niles Lichtenstei"
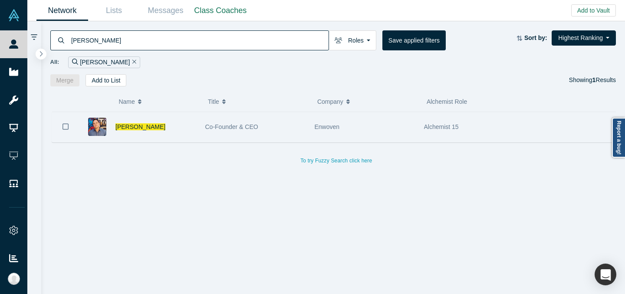
click at [384, 118] on div "Enwoven" at bounding box center [365, 127] width 100 height 30
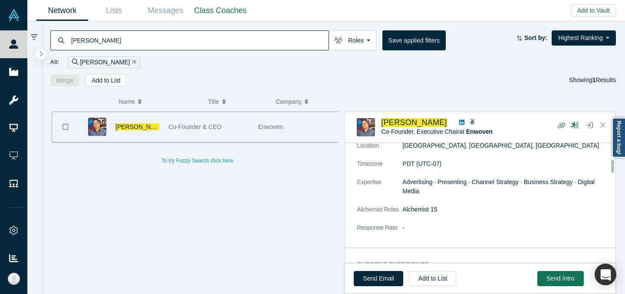
scroll to position [190, 0]
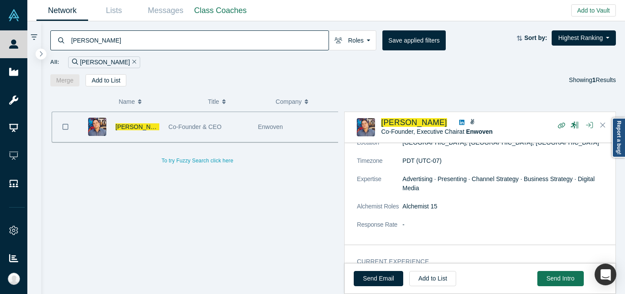
click at [207, 35] on input "Niles Lichtenstein" at bounding box center [199, 40] width 258 height 20
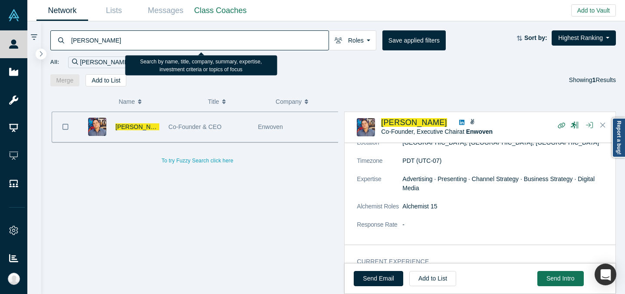
click at [207, 35] on input "Niles Lichtenstein" at bounding box center [199, 40] width 258 height 20
paste input "Pete Kim"
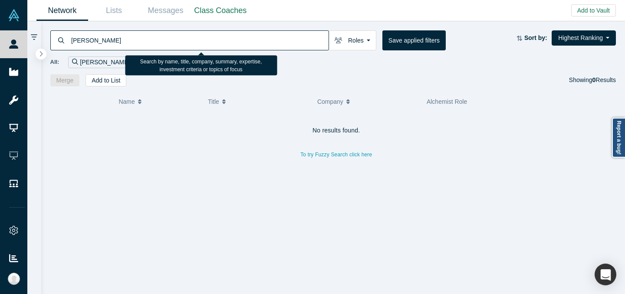
click at [271, 38] on input "Pete Kim" at bounding box center [199, 40] width 258 height 20
paste input "r Berg"
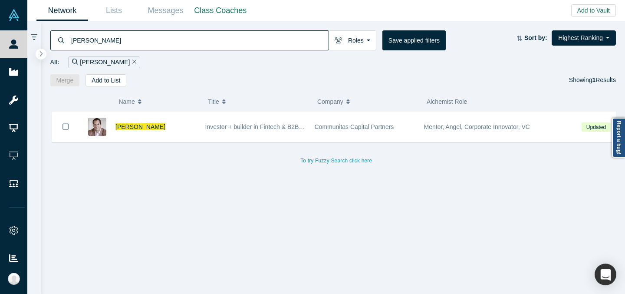
type input "Peter Berg"
